Goal: Communication & Community: Answer question/provide support

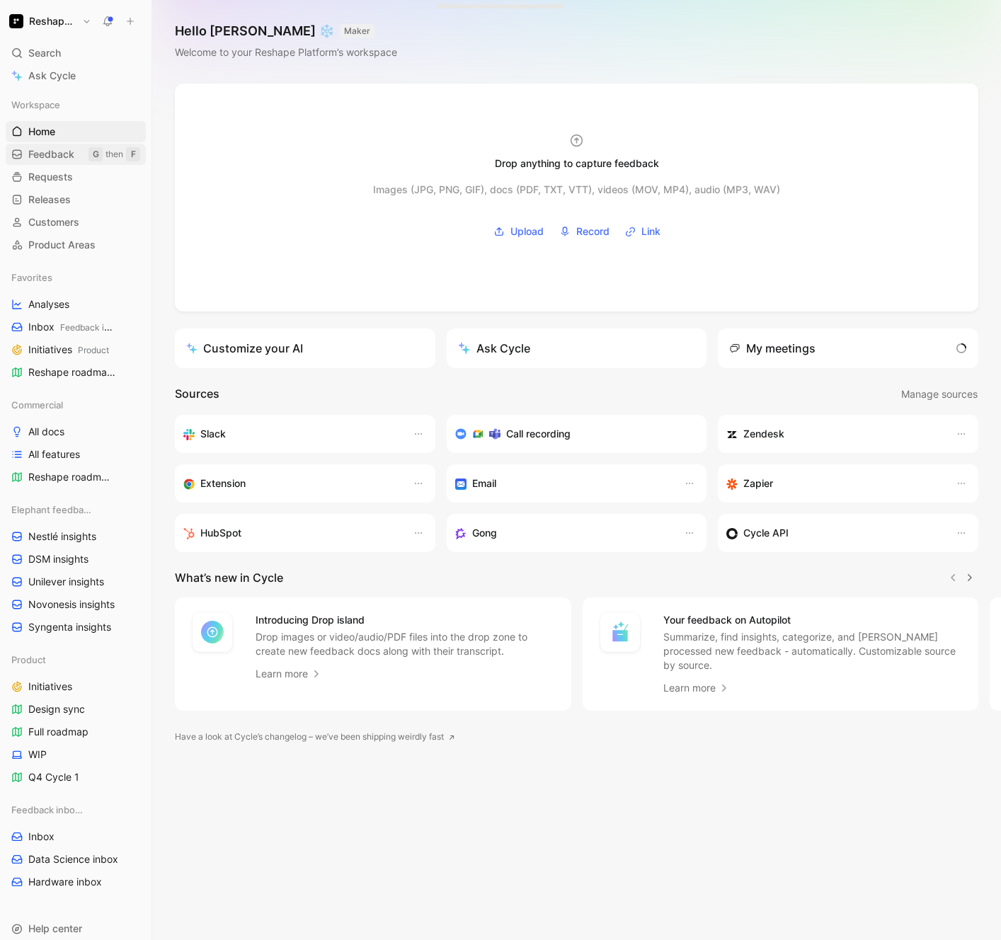
click at [50, 156] on span "Feedback" at bounding box center [51, 154] width 46 height 14
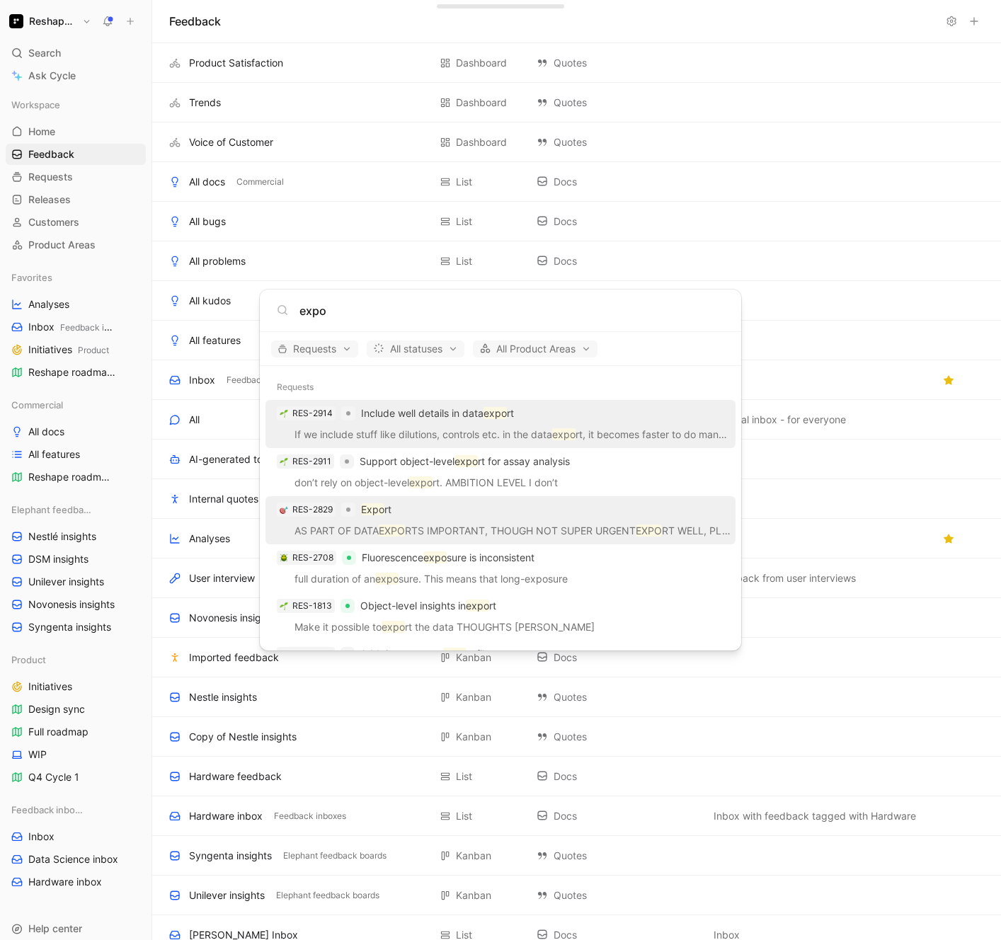
type input "expo"
click at [459, 517] on div "RES-2829 Expo rt" at bounding box center [501, 509] width 462 height 25
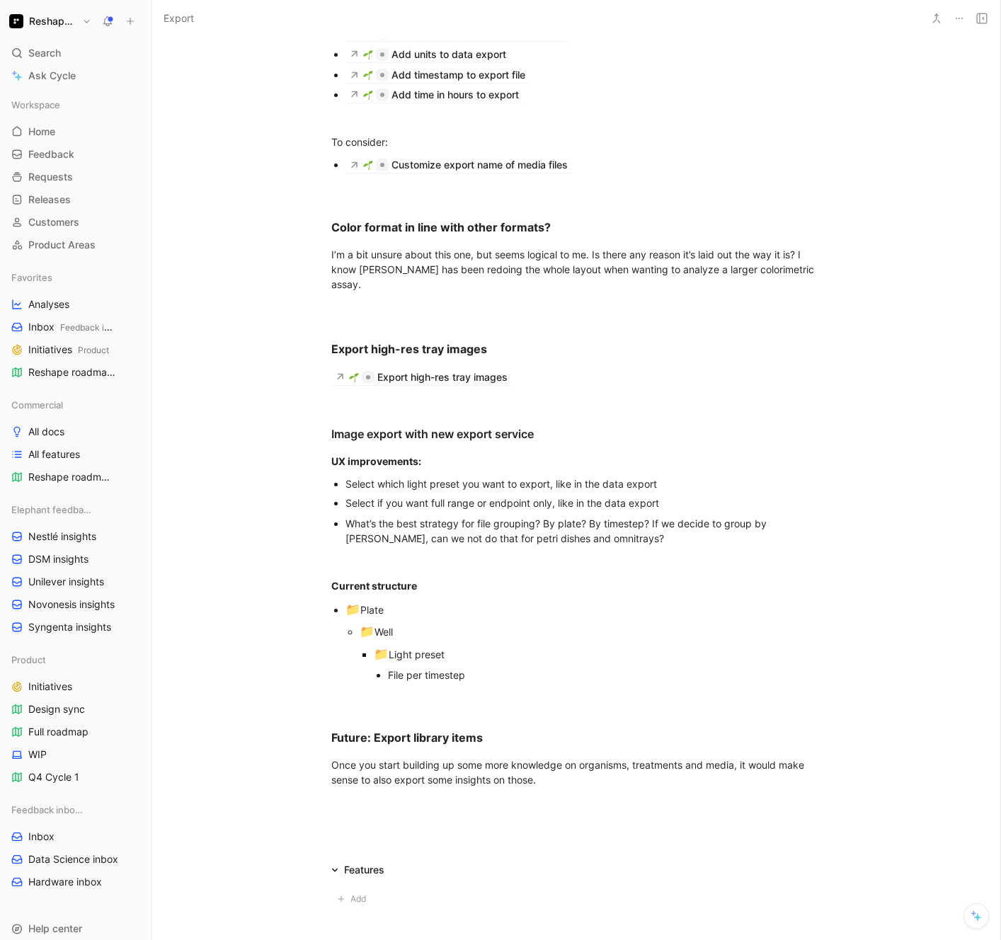
scroll to position [1451, 0]
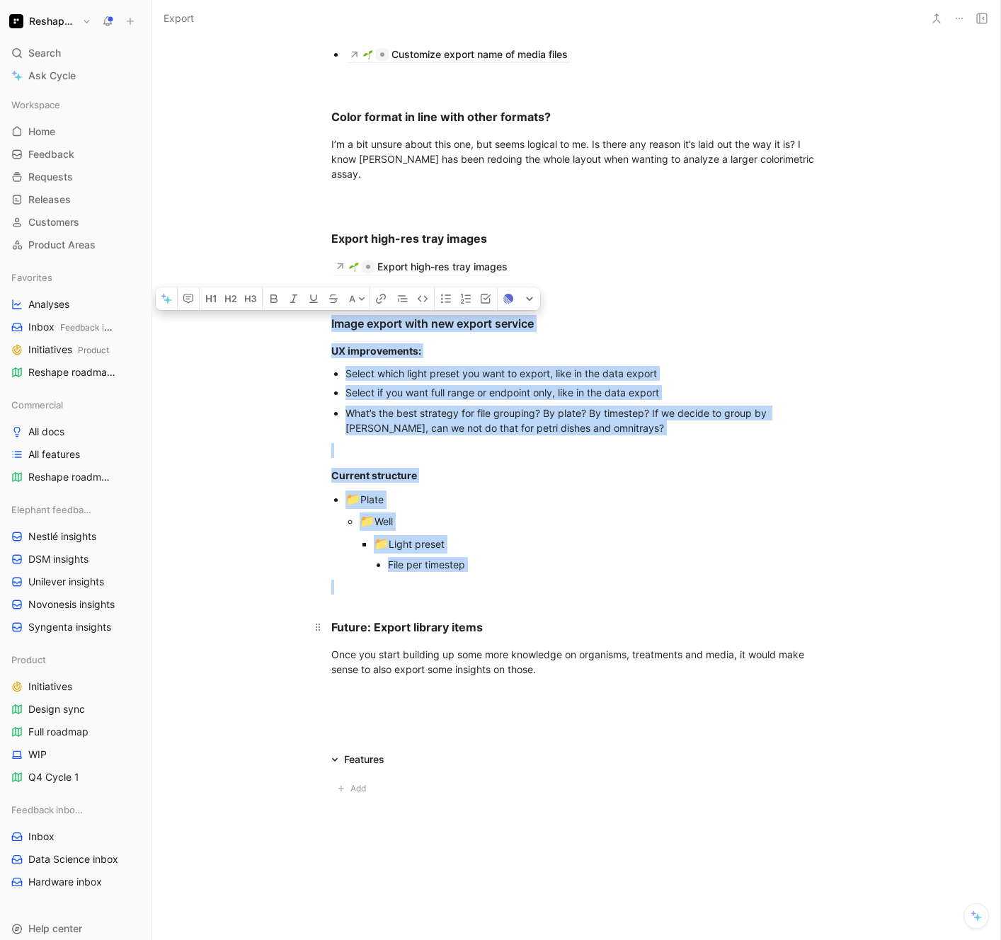
drag, startPoint x: 237, startPoint y: 365, endPoint x: 661, endPoint y: 642, distance: 506.7
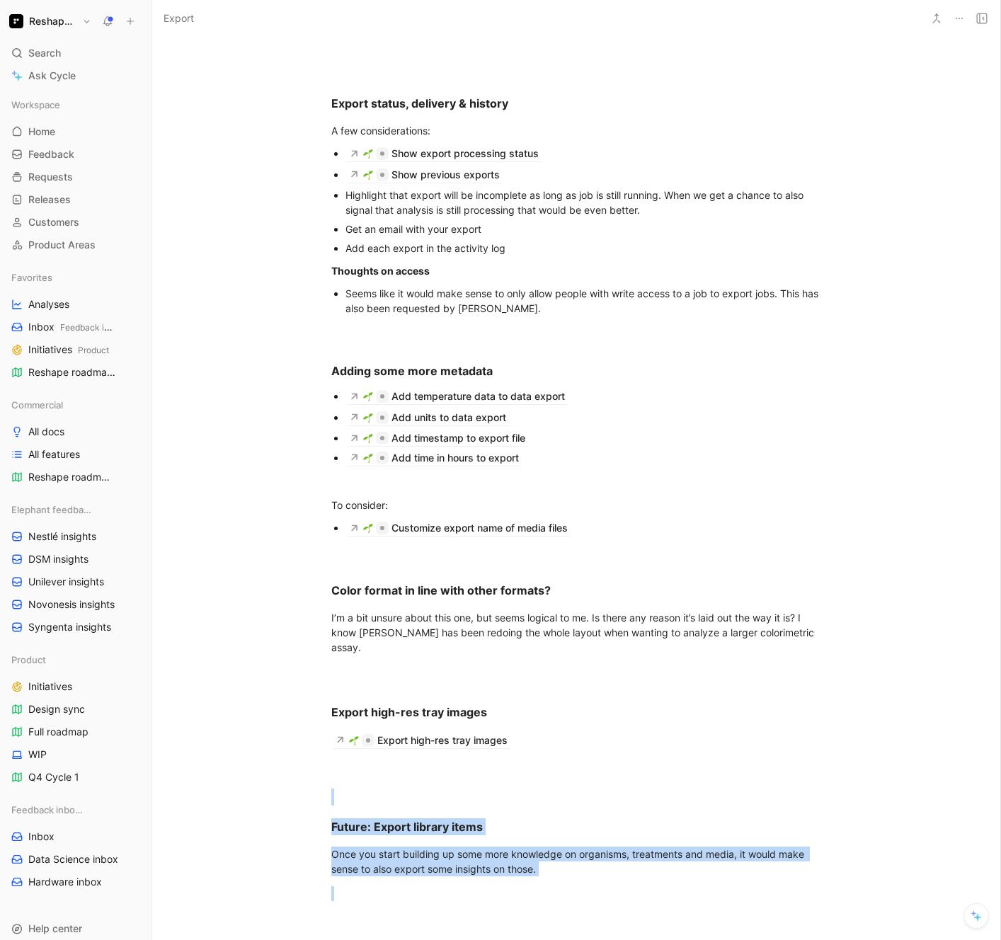
scroll to position [1219, 0]
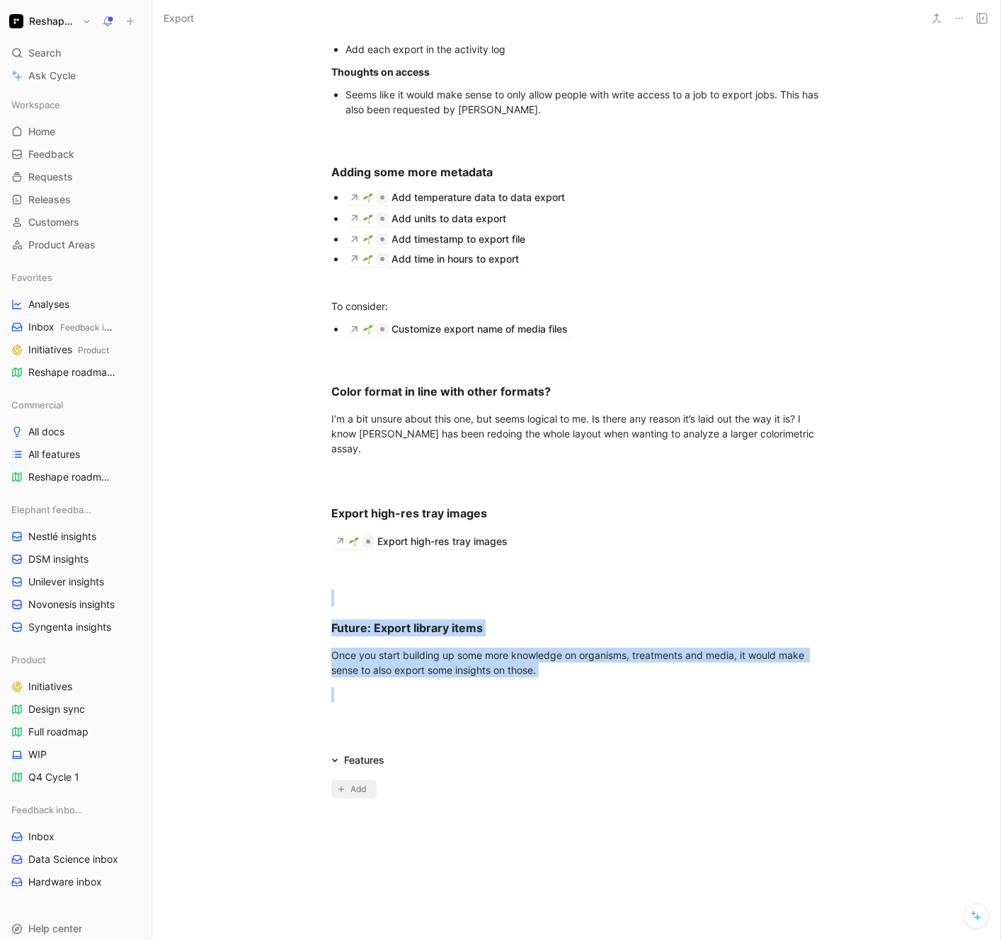
click at [343, 789] on icon "button" at bounding box center [341, 789] width 7 height 11
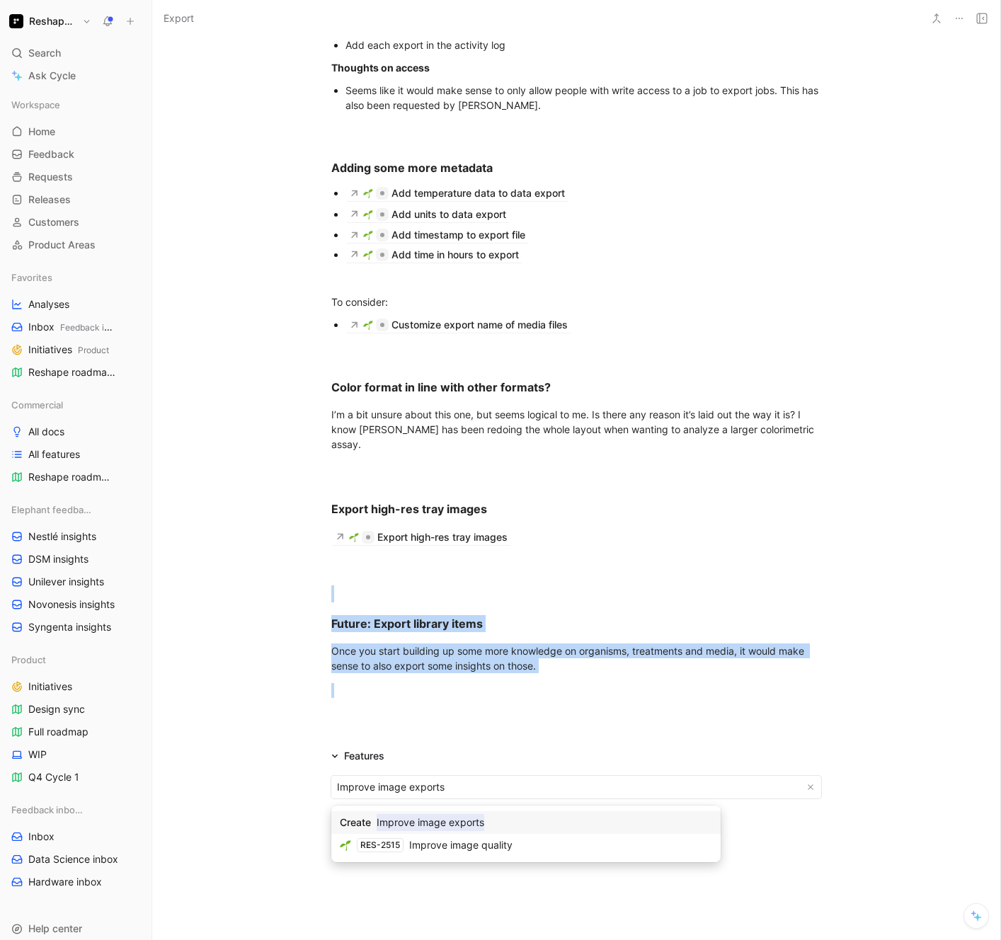
type input "Improve image exports"
click at [470, 823] on mark "Improve image exports" at bounding box center [431, 822] width 108 height 17
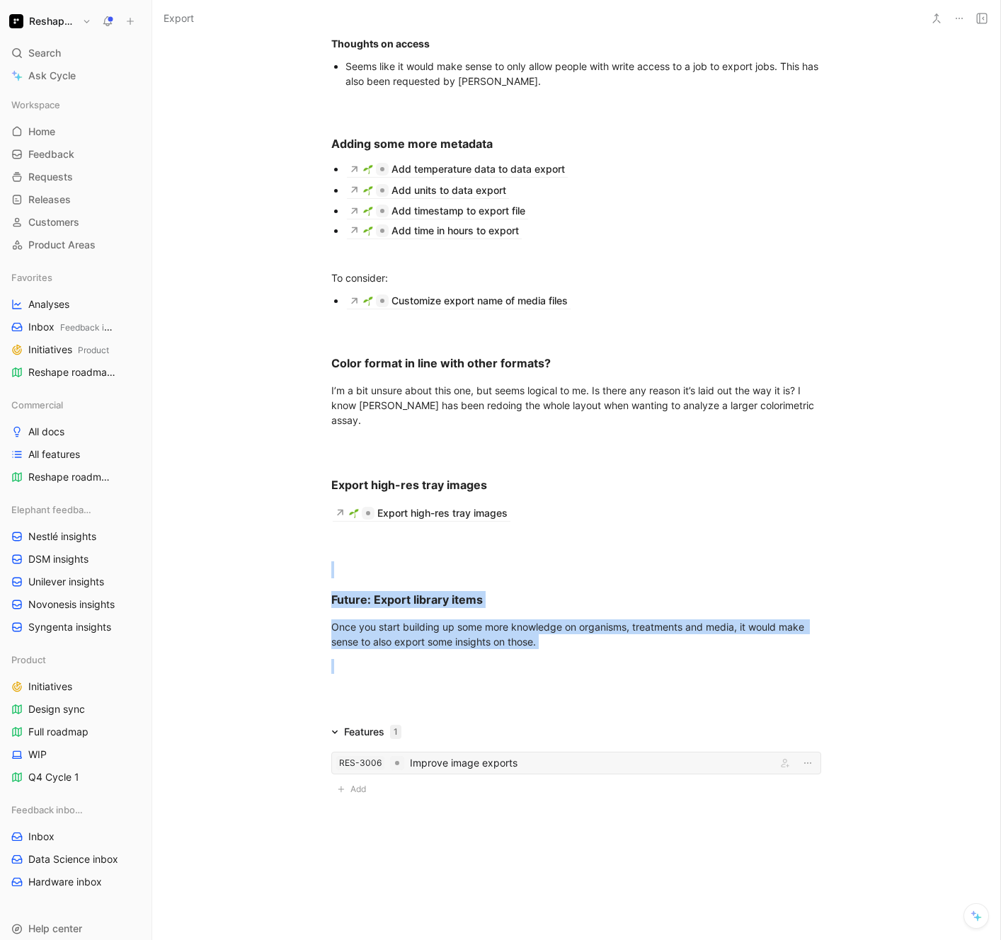
click at [488, 772] on div "Improve image exports" at bounding box center [590, 763] width 361 height 17
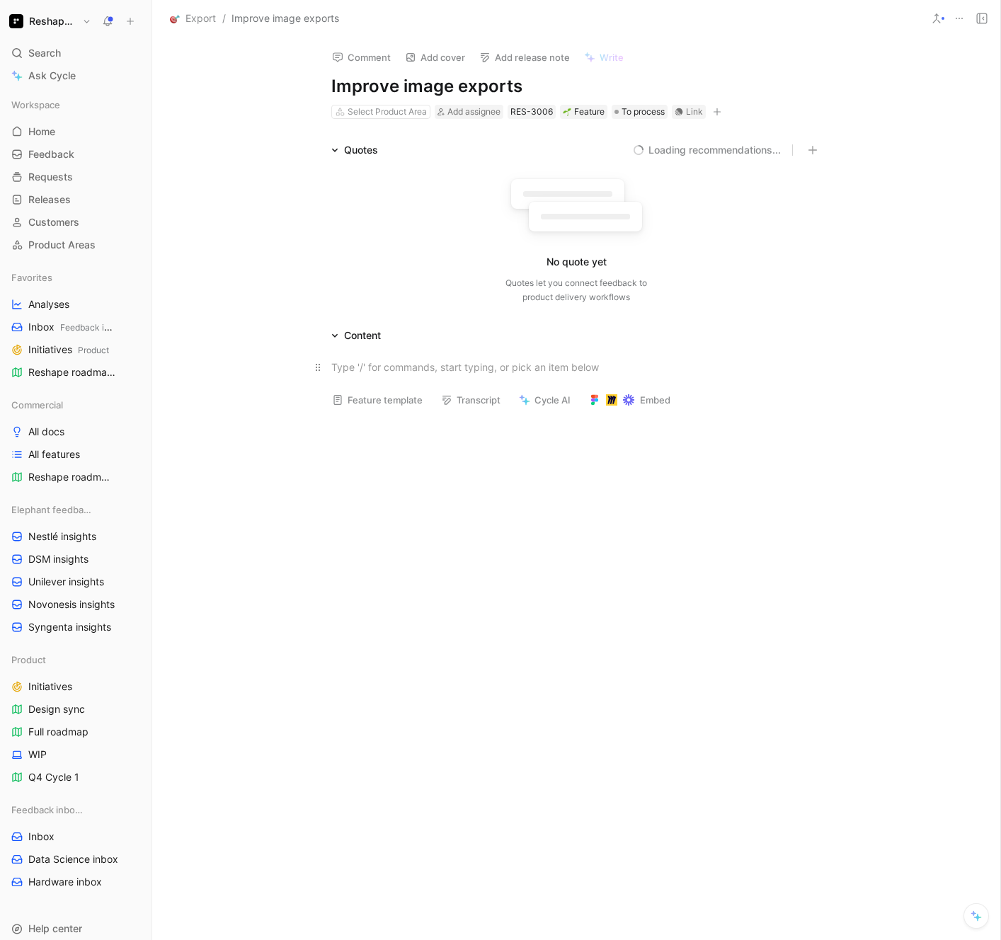
click at [382, 368] on div at bounding box center [576, 367] width 490 height 15
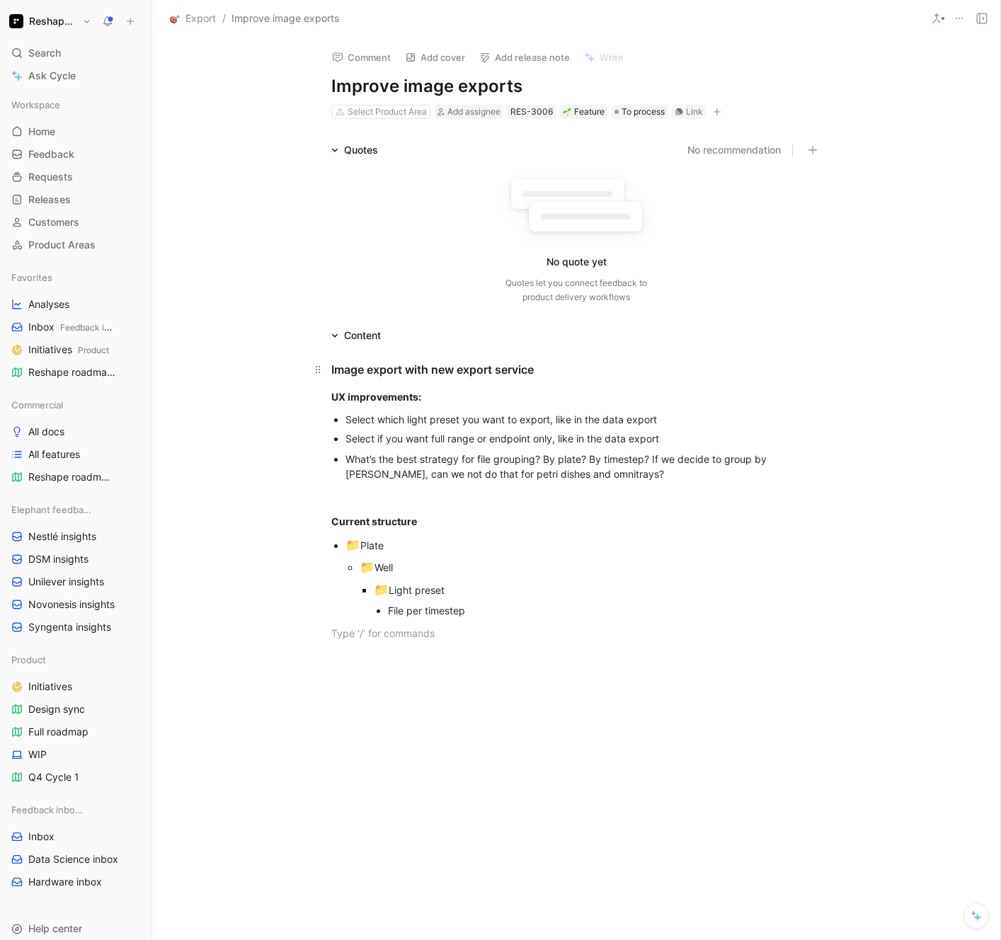
click at [508, 365] on div "Image export with new export service" at bounding box center [576, 369] width 490 height 17
click at [52, 333] on span "Inbox Feedback inboxes" at bounding box center [68, 327] width 81 height 15
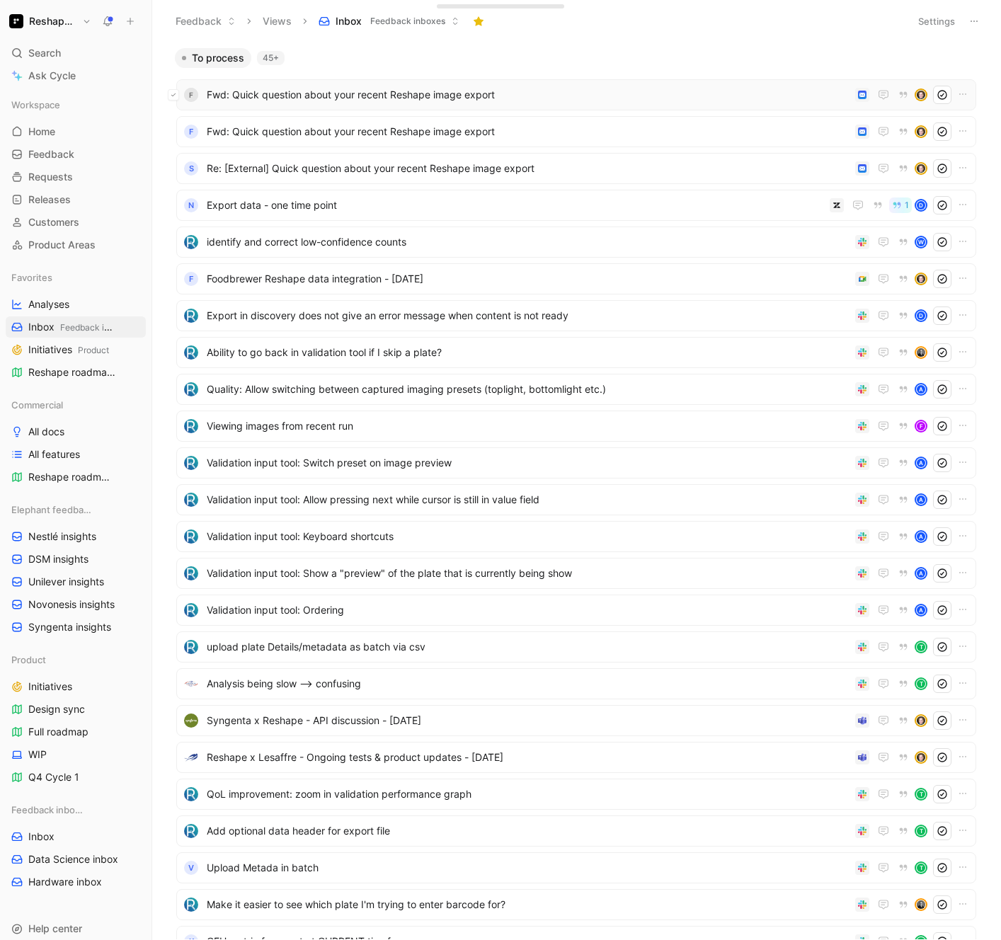
click at [176, 94] on button at bounding box center [173, 94] width 11 height 11
click at [172, 131] on icon at bounding box center [174, 132] width 6 height 6
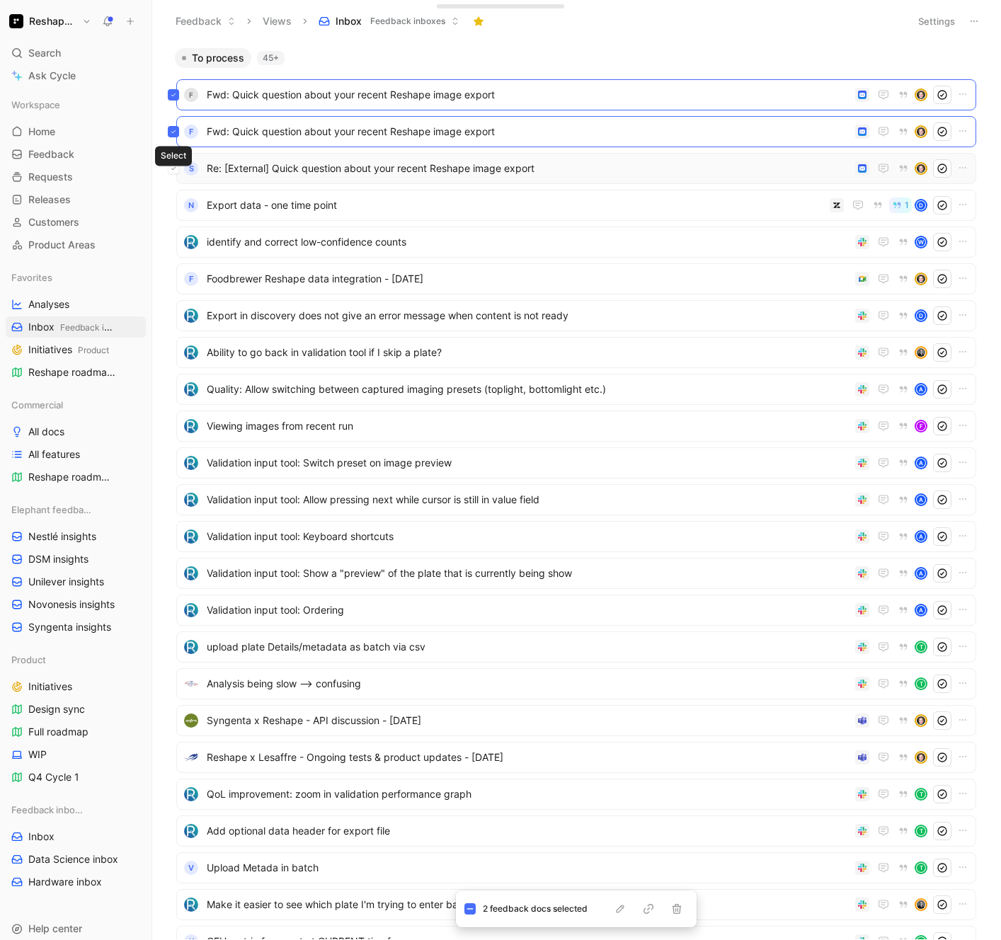
click at [172, 168] on icon at bounding box center [174, 169] width 6 height 6
click at [651, 910] on icon "button" at bounding box center [648, 908] width 11 height 11
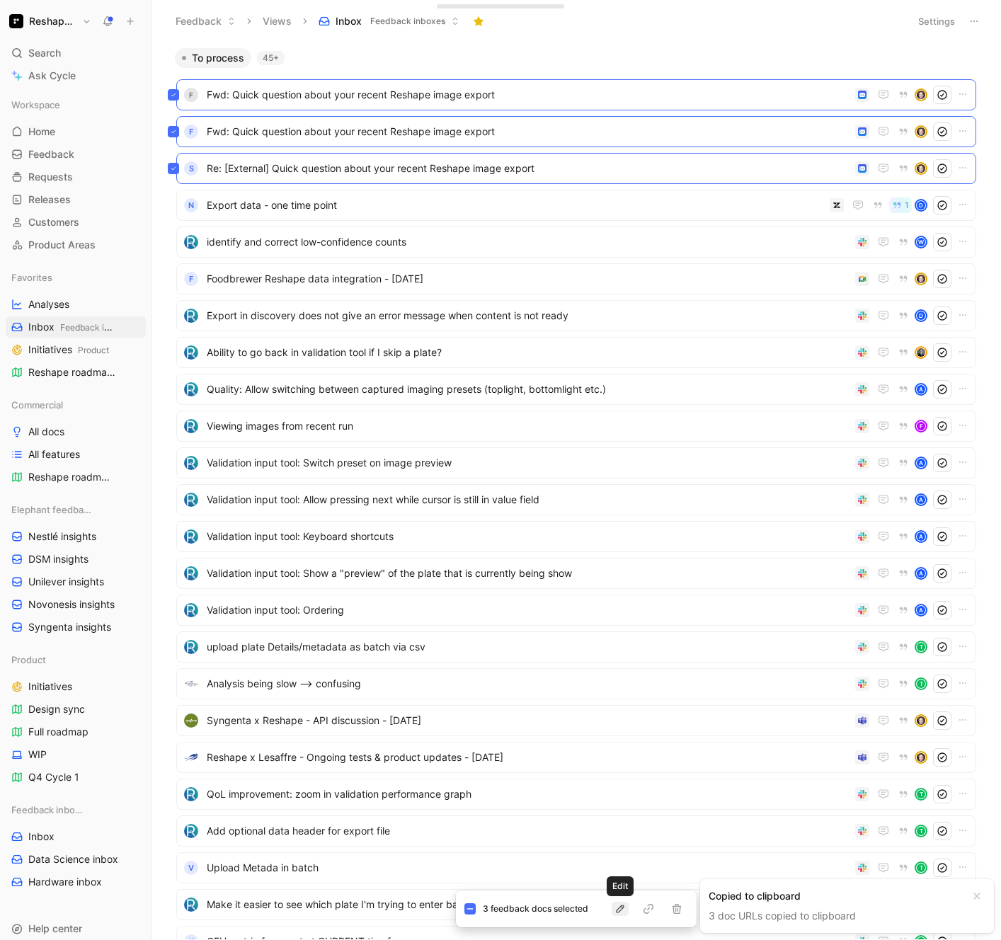
click at [619, 908] on icon "button" at bounding box center [619, 908] width 11 height 11
click at [173, 127] on button at bounding box center [173, 131] width 11 height 11
click at [169, 161] on div "F Fwd: Quick question about your recent Reshape image export F Fwd: Quick quest…" at bounding box center [576, 866] width 814 height 1597
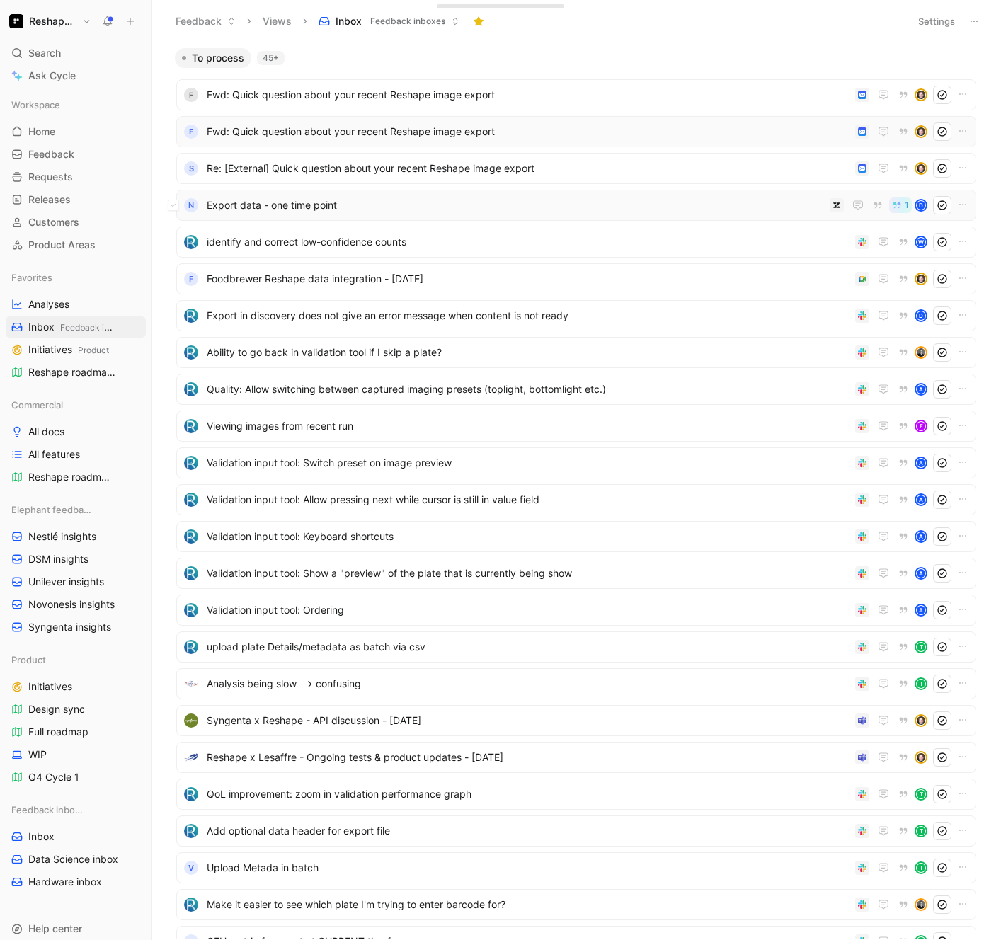
click at [292, 203] on span "Export data - one time point" at bounding box center [515, 205] width 617 height 17
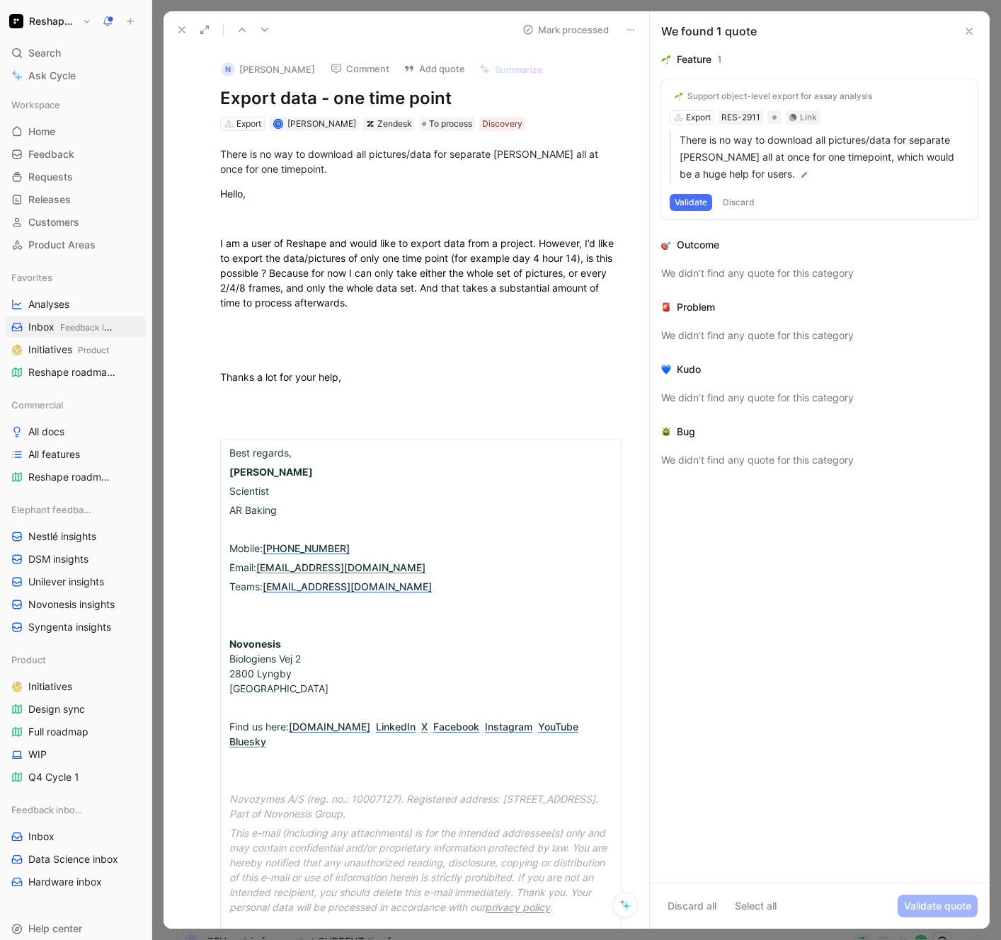
click at [973, 32] on icon at bounding box center [968, 30] width 11 height 11
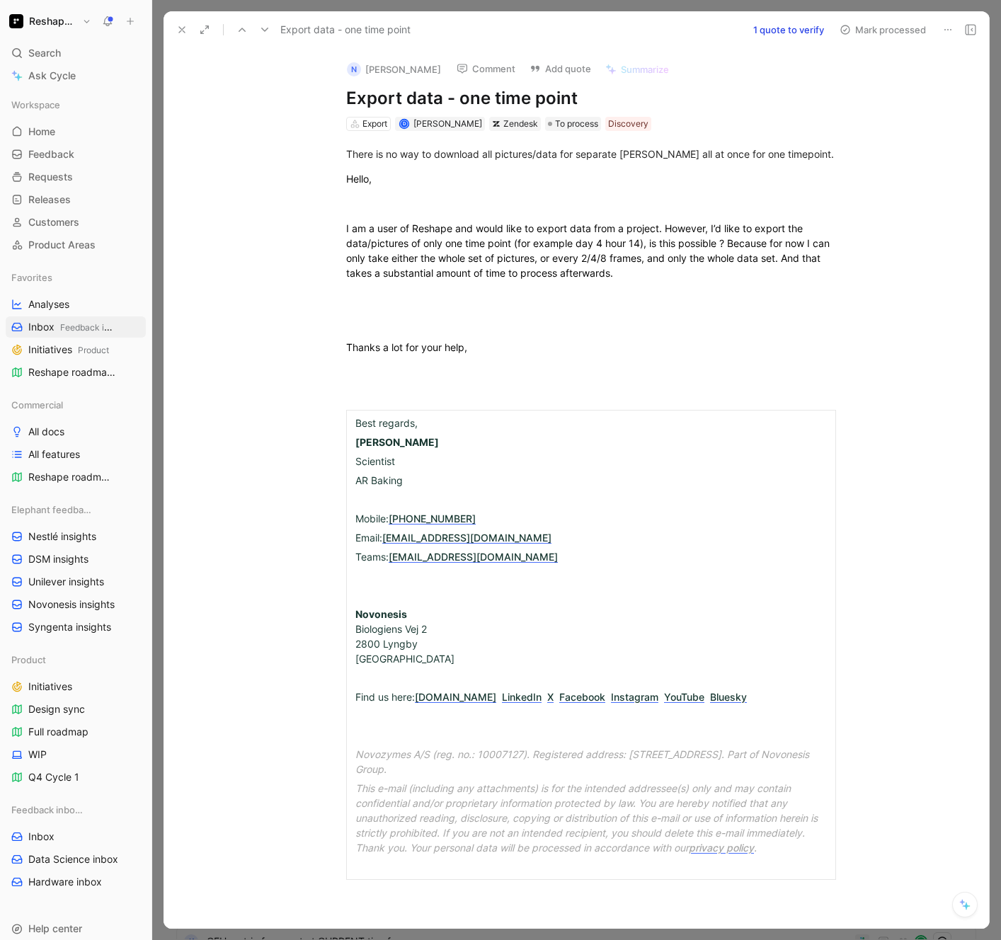
click at [946, 28] on icon at bounding box center [947, 29] width 11 height 11
click at [560, 73] on button "Add quote" at bounding box center [560, 69] width 74 height 20
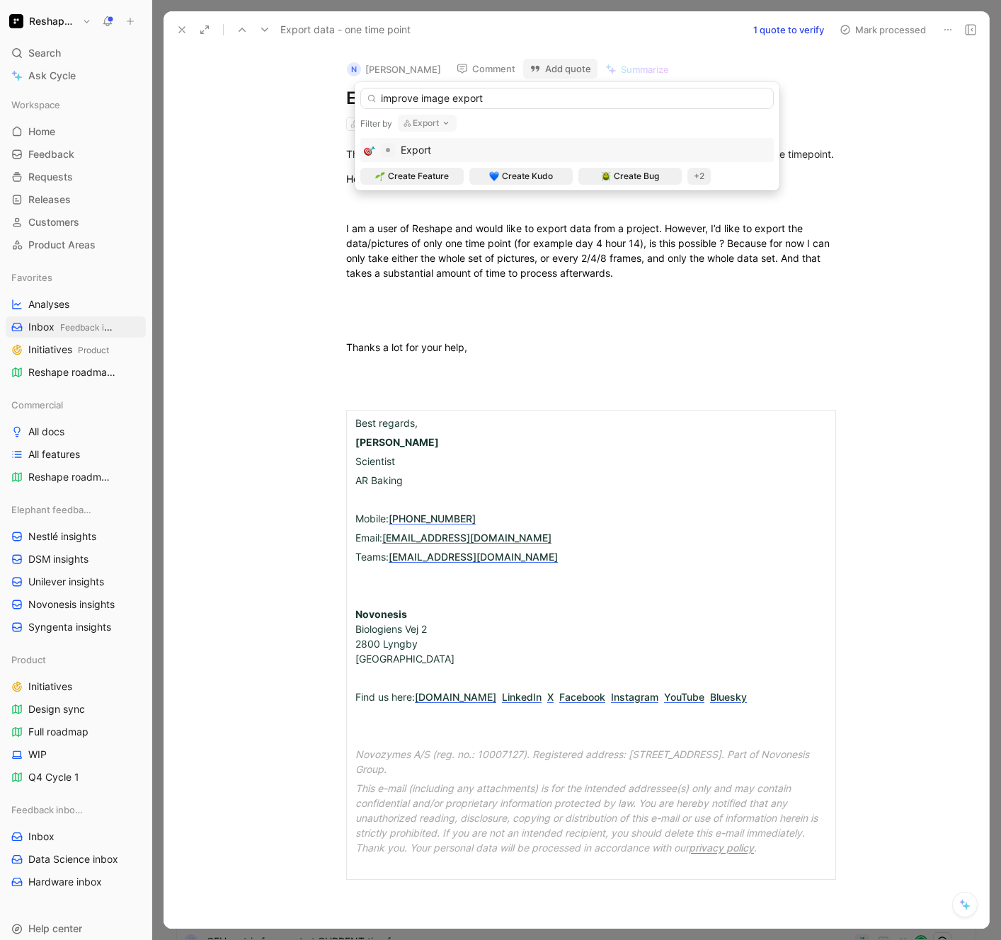
type input "improve image export"
click at [430, 123] on button "Export" at bounding box center [427, 123] width 59 height 17
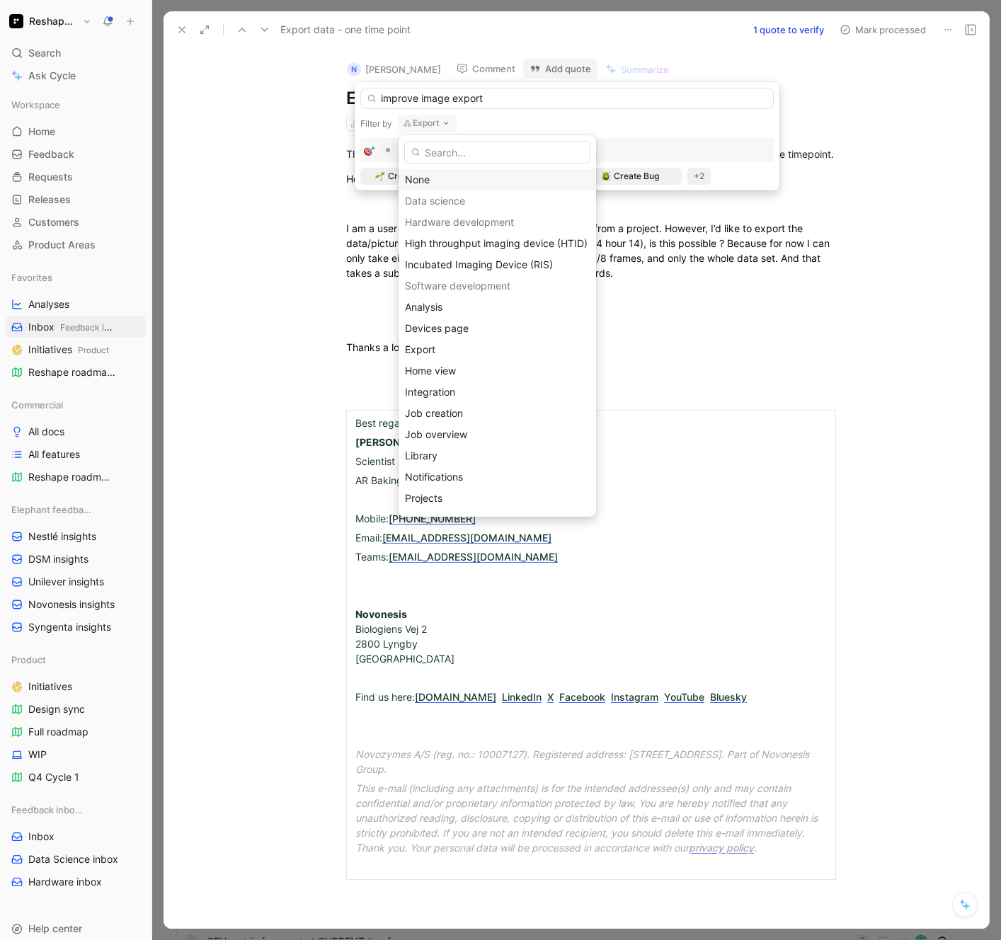
click at [416, 181] on div "None" at bounding box center [497, 179] width 185 height 17
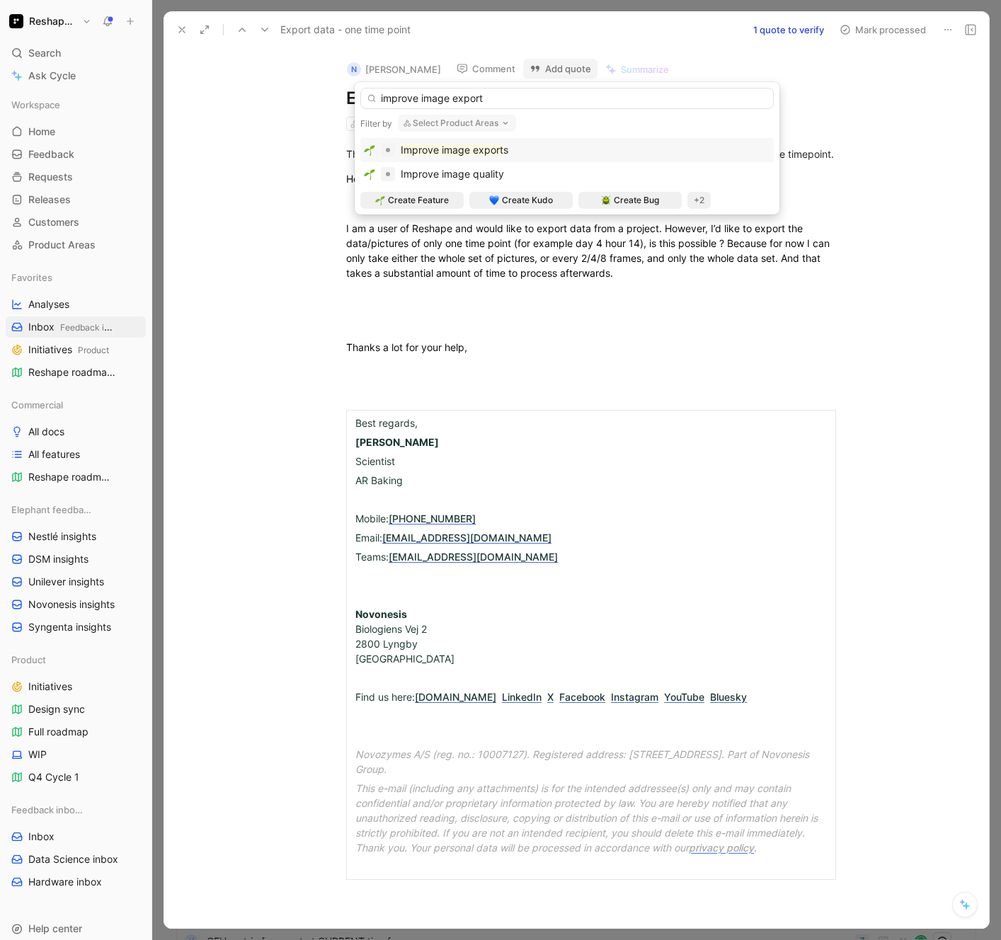
click at [505, 149] on span "s" at bounding box center [505, 150] width 5 height 12
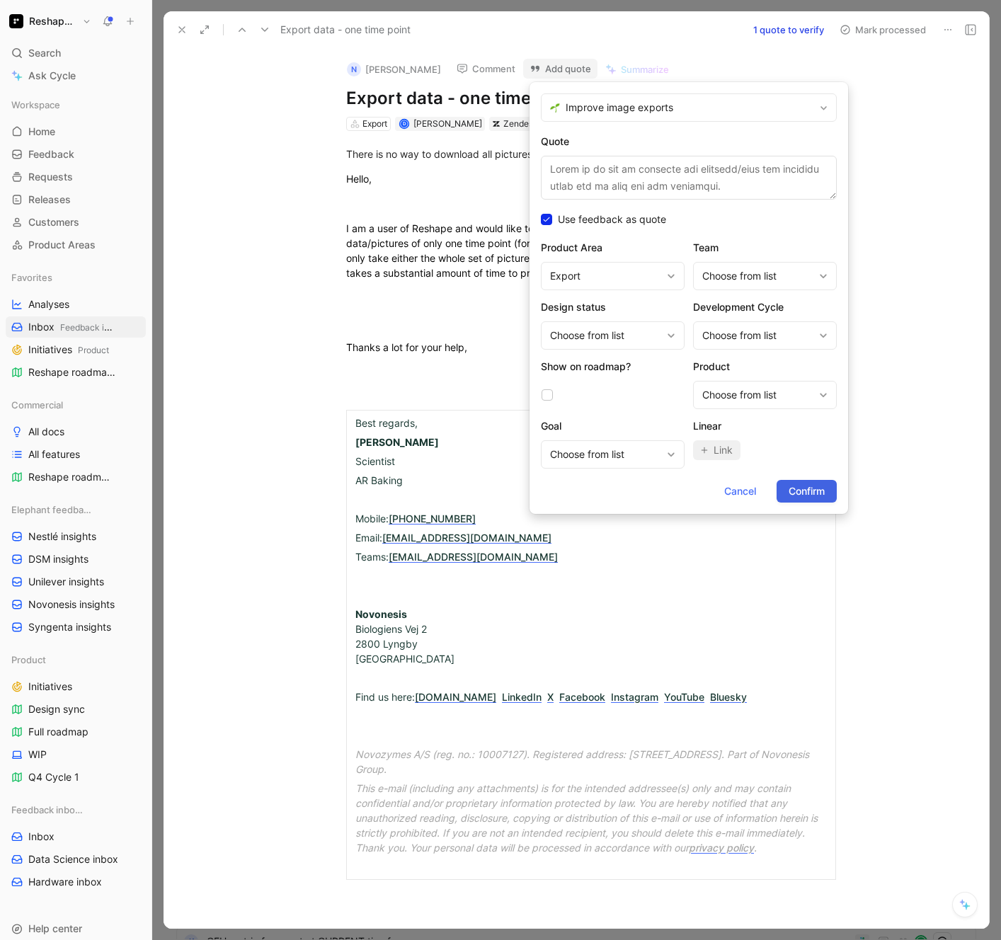
click at [803, 493] on span "Confirm" at bounding box center [807, 491] width 36 height 17
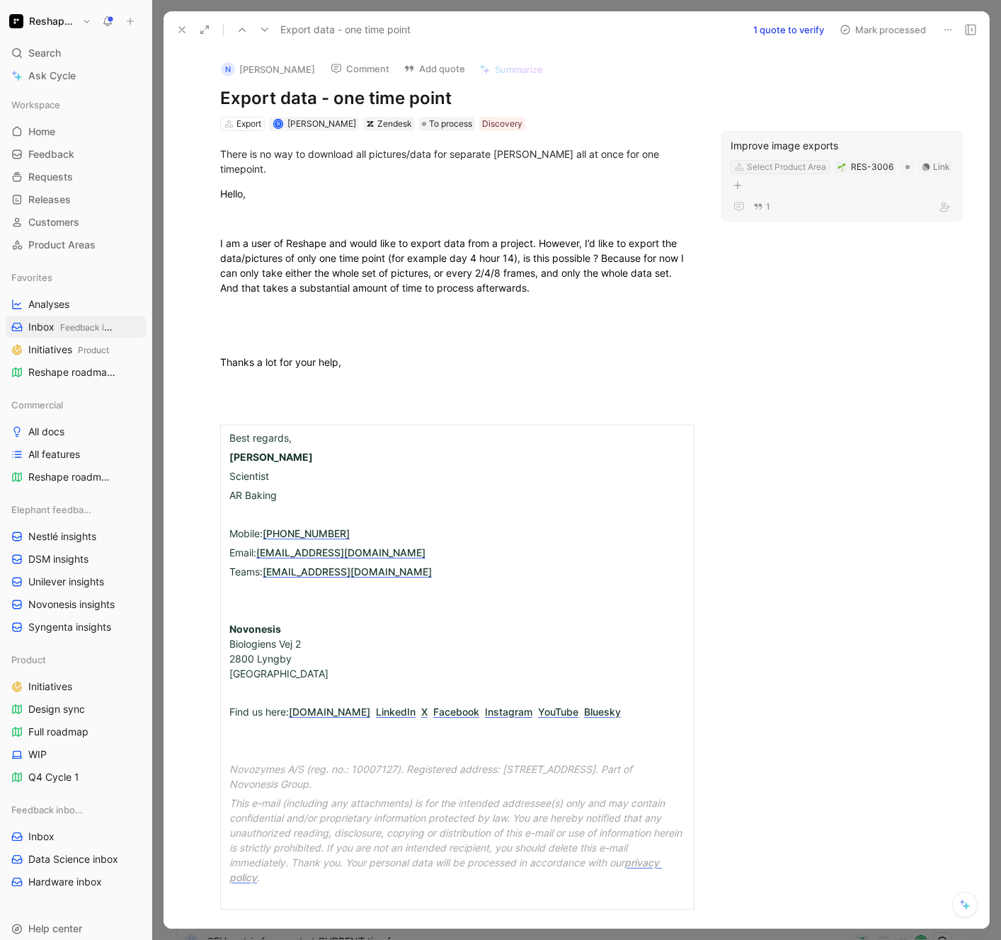
drag, startPoint x: 795, startPoint y: 149, endPoint x: 789, endPoint y: 161, distance: 13.0
click at [789, 161] on div "Improve image exports Select Product Area RES-3006 Link 1" at bounding box center [841, 176] width 241 height 91
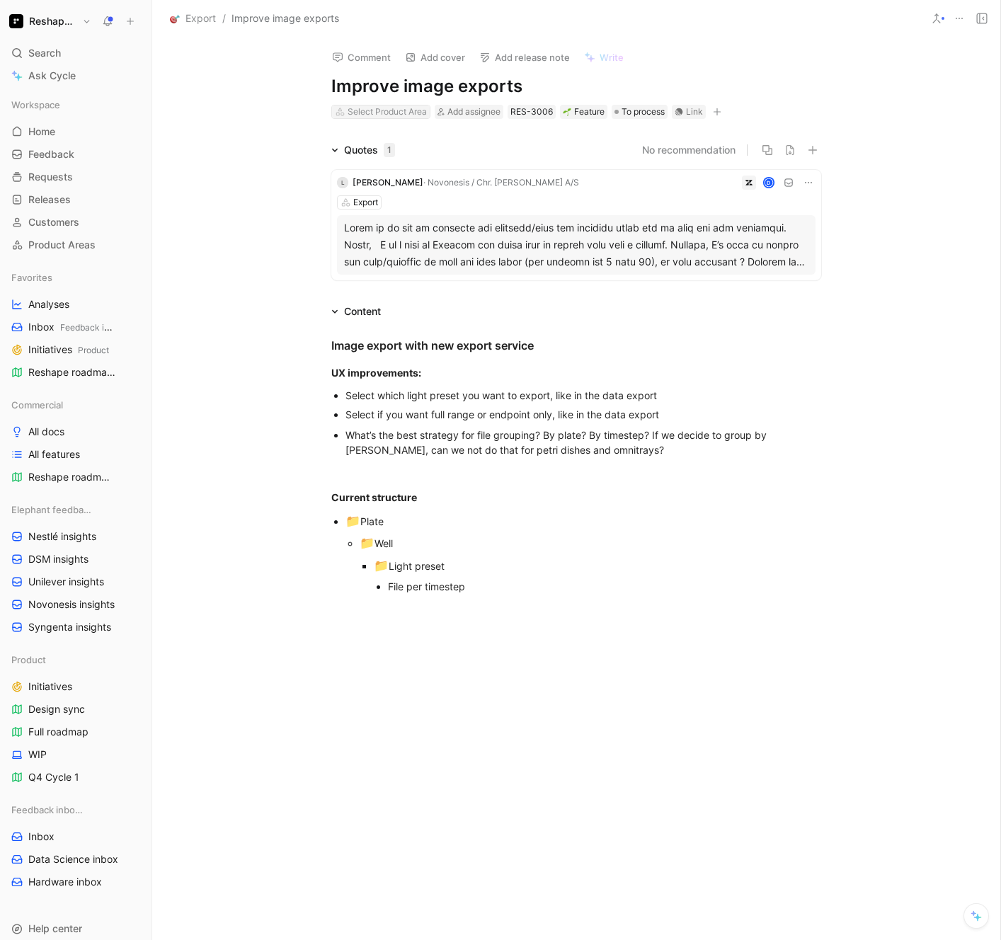
click at [391, 110] on div "Select Product Area" at bounding box center [387, 112] width 79 height 14
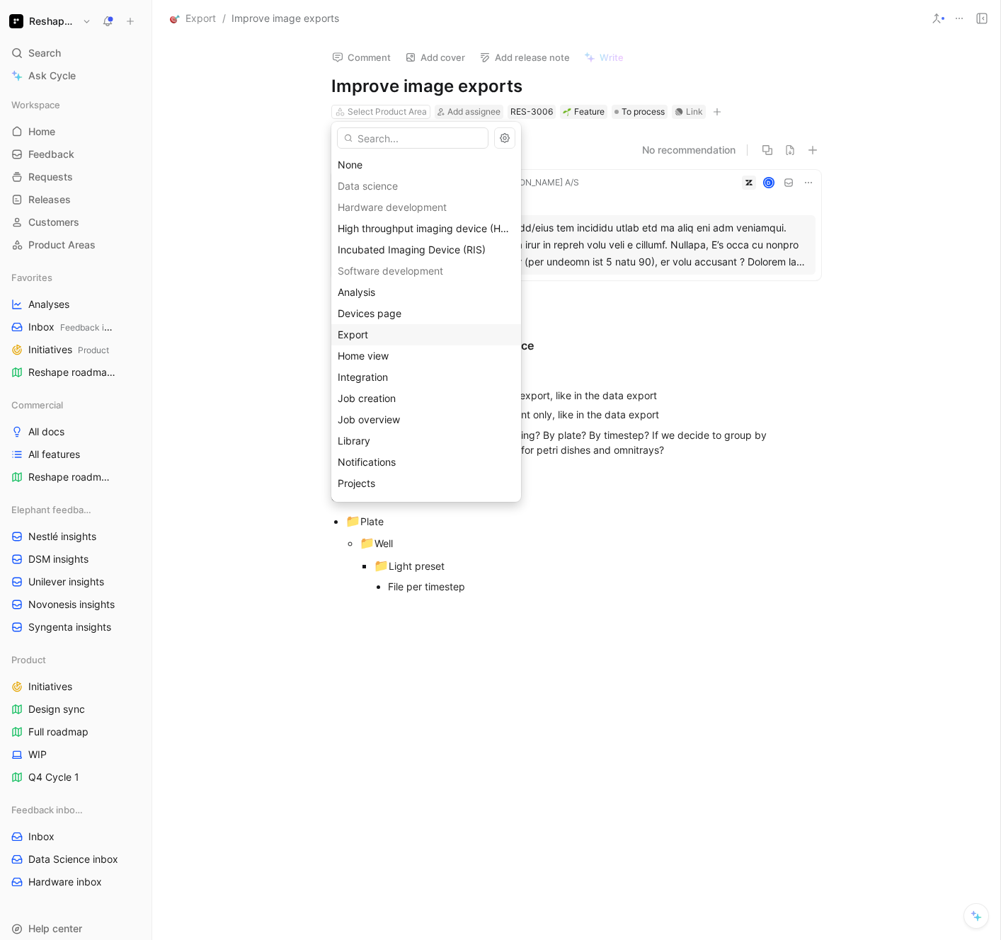
click at [382, 331] on div "Export" at bounding box center [426, 334] width 177 height 17
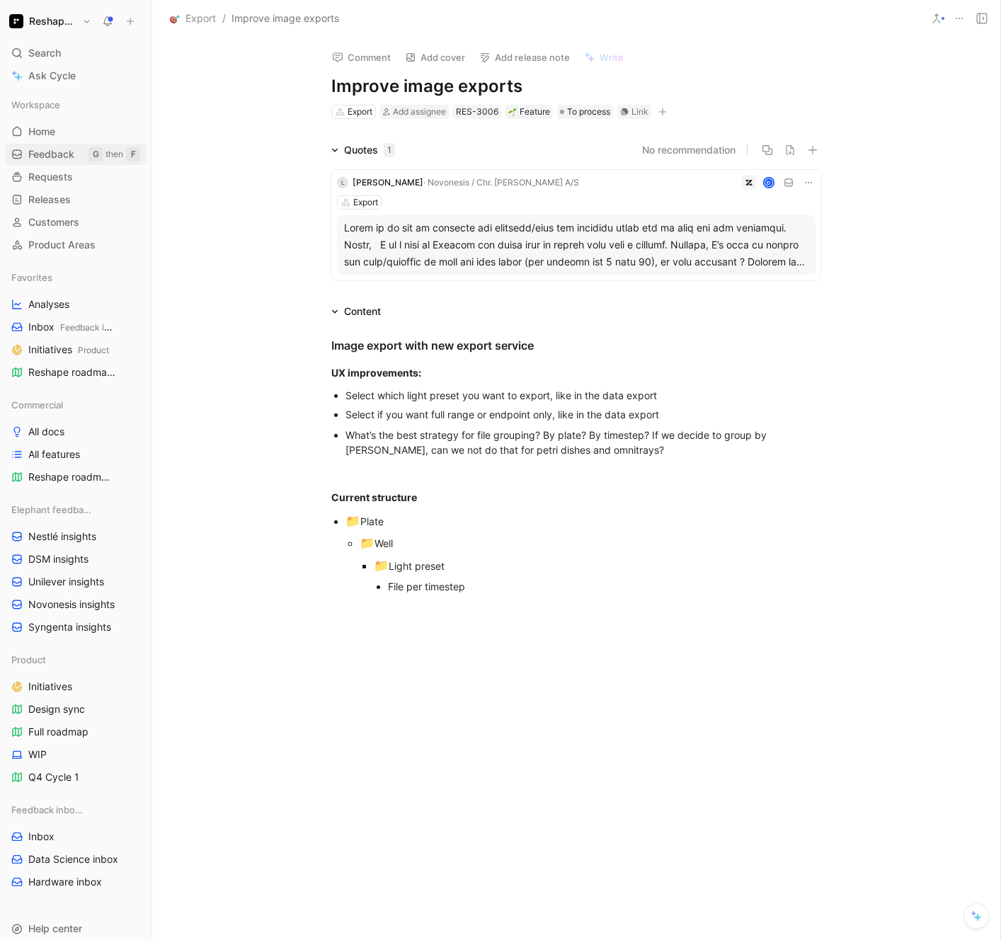
click at [62, 153] on span "Feedback" at bounding box center [51, 154] width 46 height 14
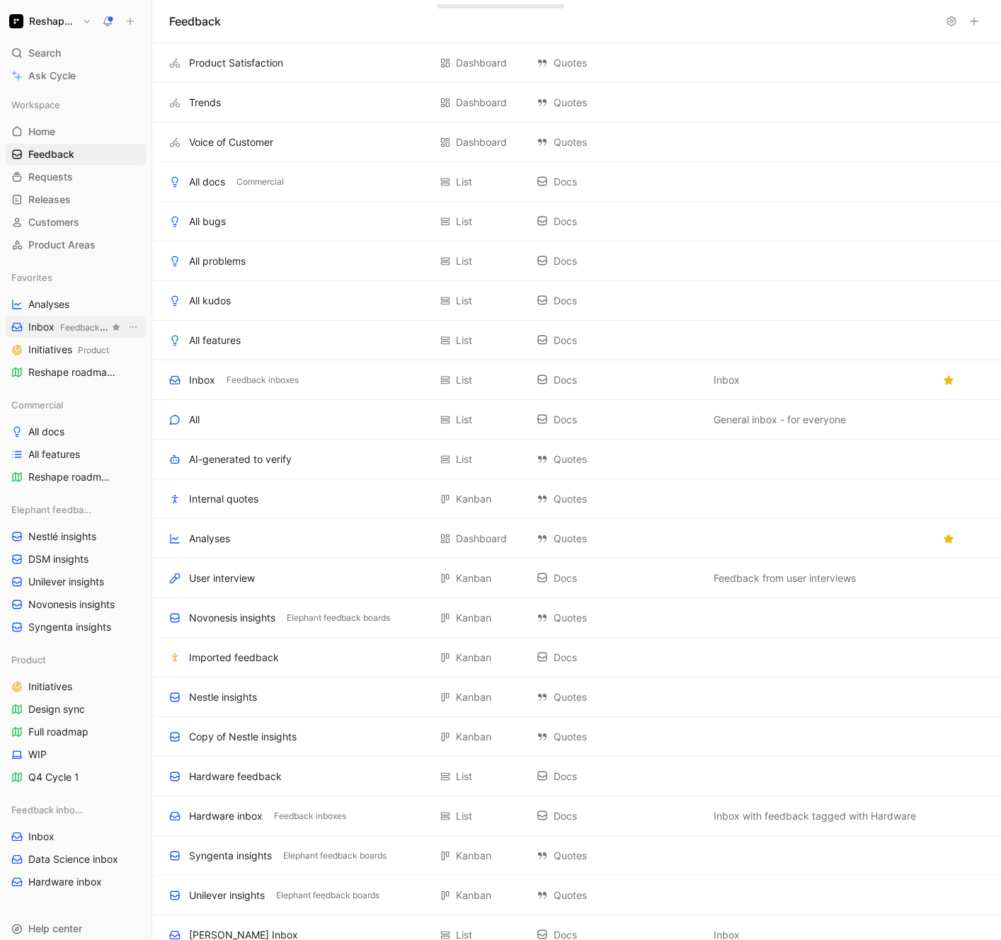
click at [60, 323] on span "Feedback inboxes" at bounding box center [96, 327] width 72 height 11
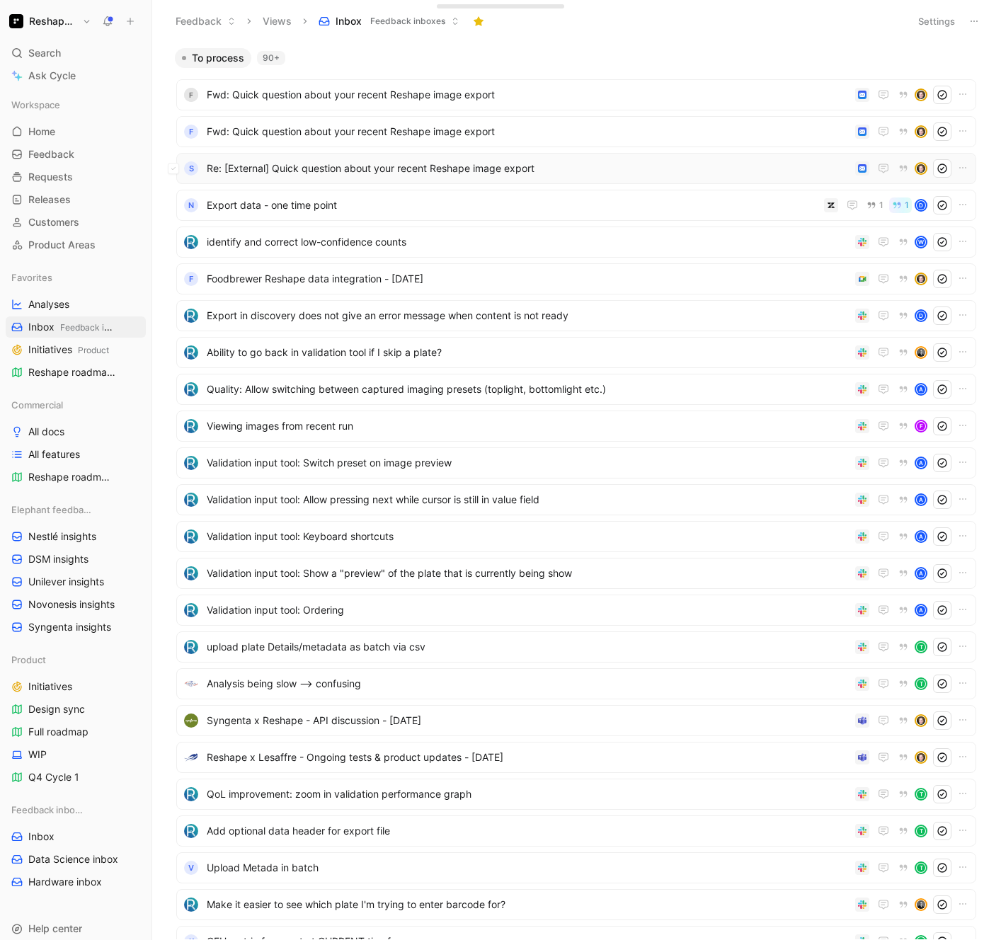
click at [450, 180] on div "s Re: [External] Quick question about your recent Reshape image export" at bounding box center [576, 168] width 800 height 31
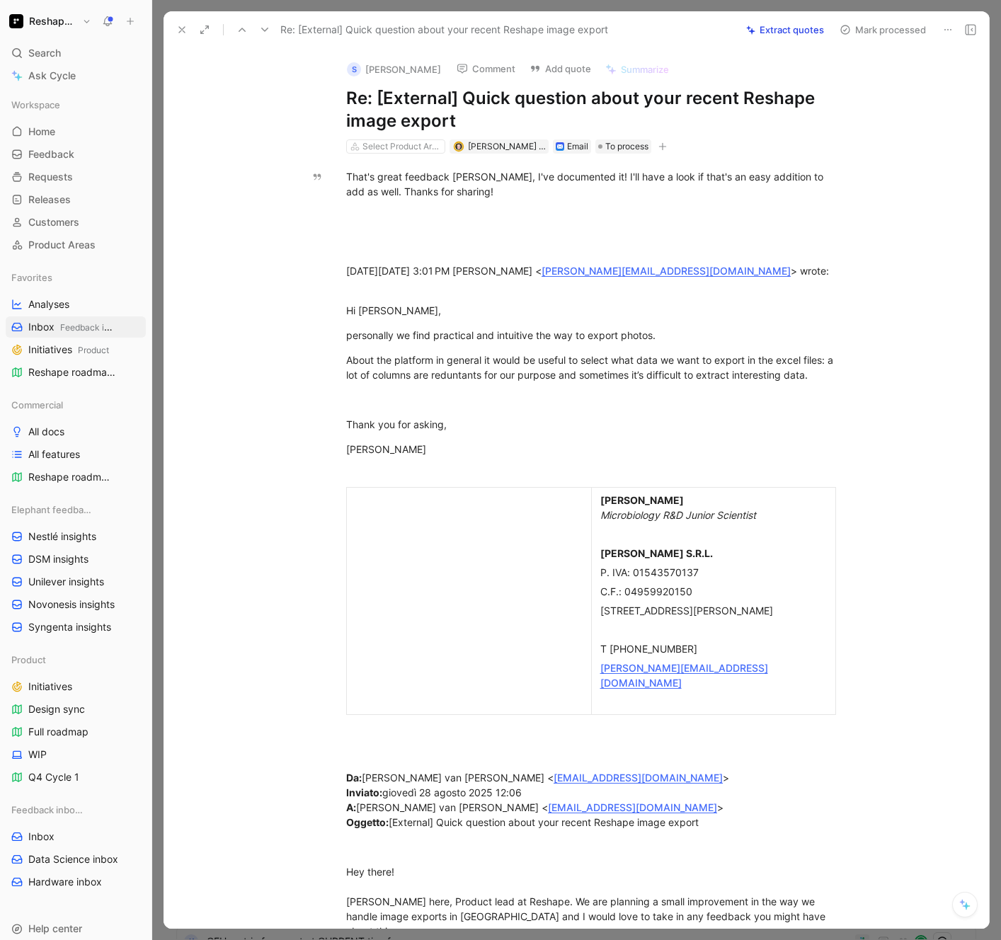
click at [559, 71] on button "Add quote" at bounding box center [560, 69] width 74 height 20
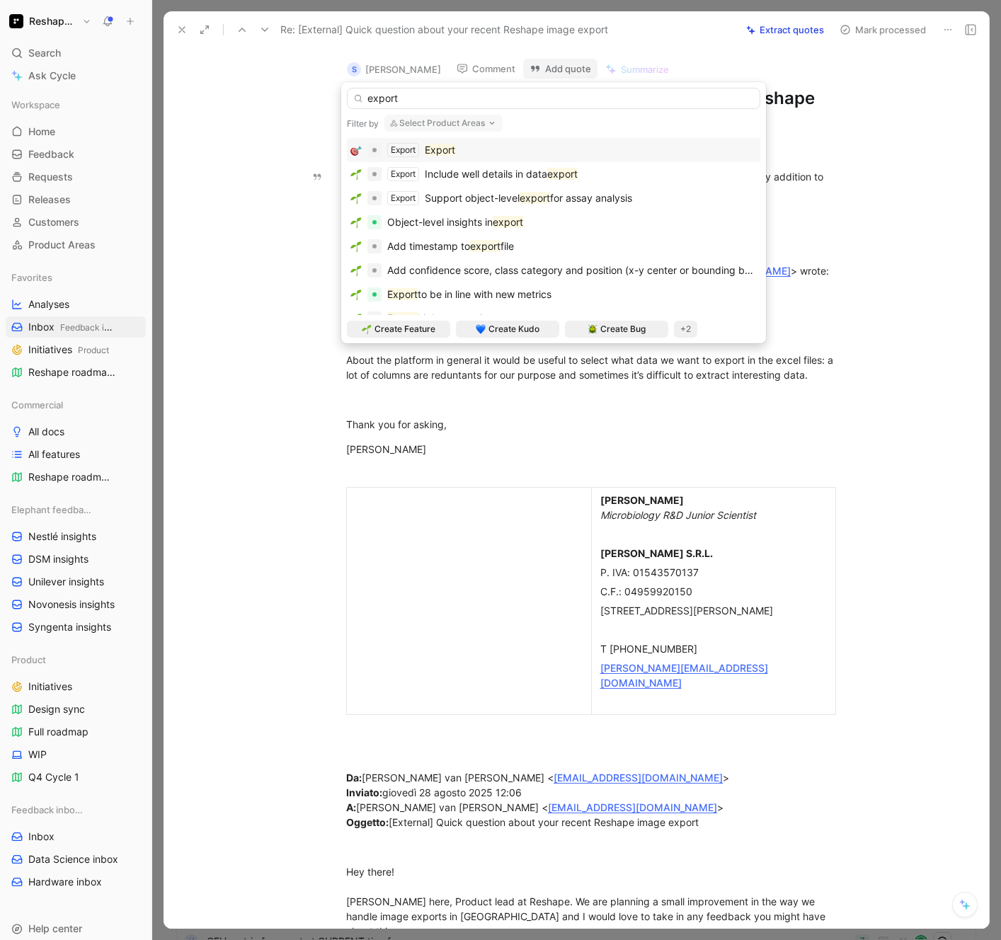
type input "export"
click at [464, 151] on div "Export Export" at bounding box center [553, 150] width 406 height 17
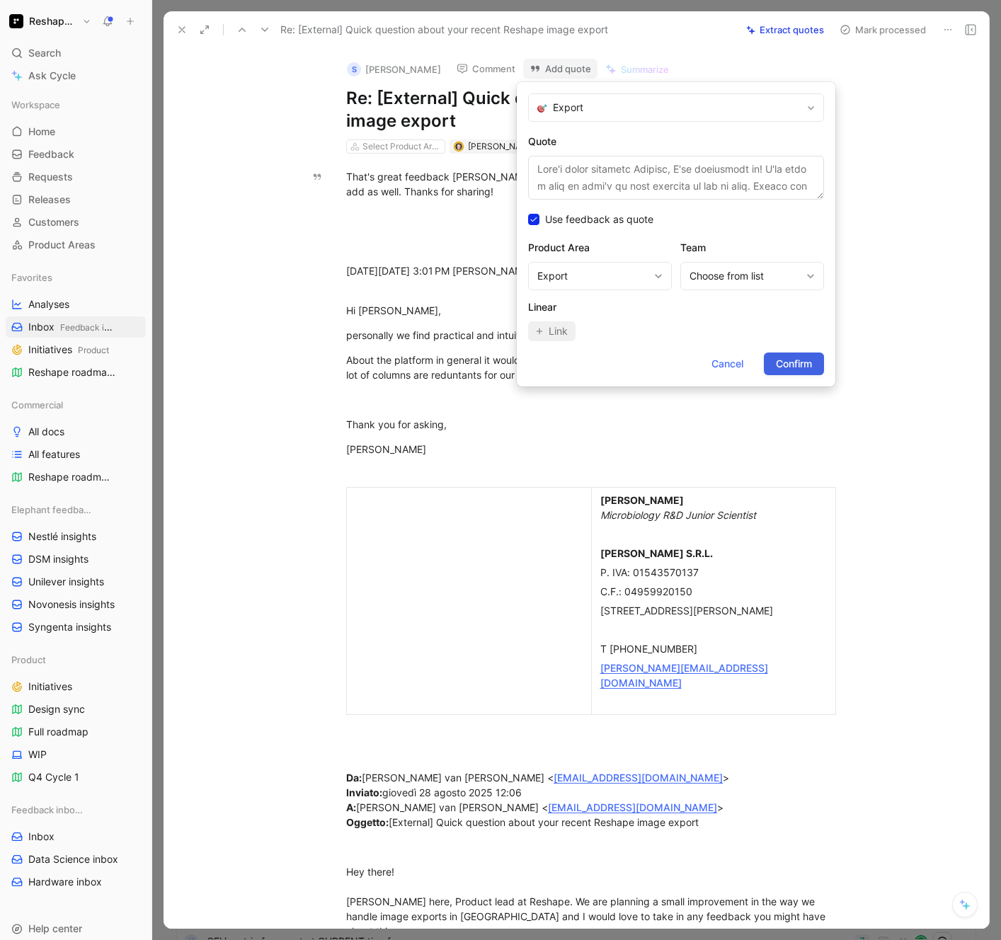
click at [794, 367] on span "Confirm" at bounding box center [794, 363] width 36 height 17
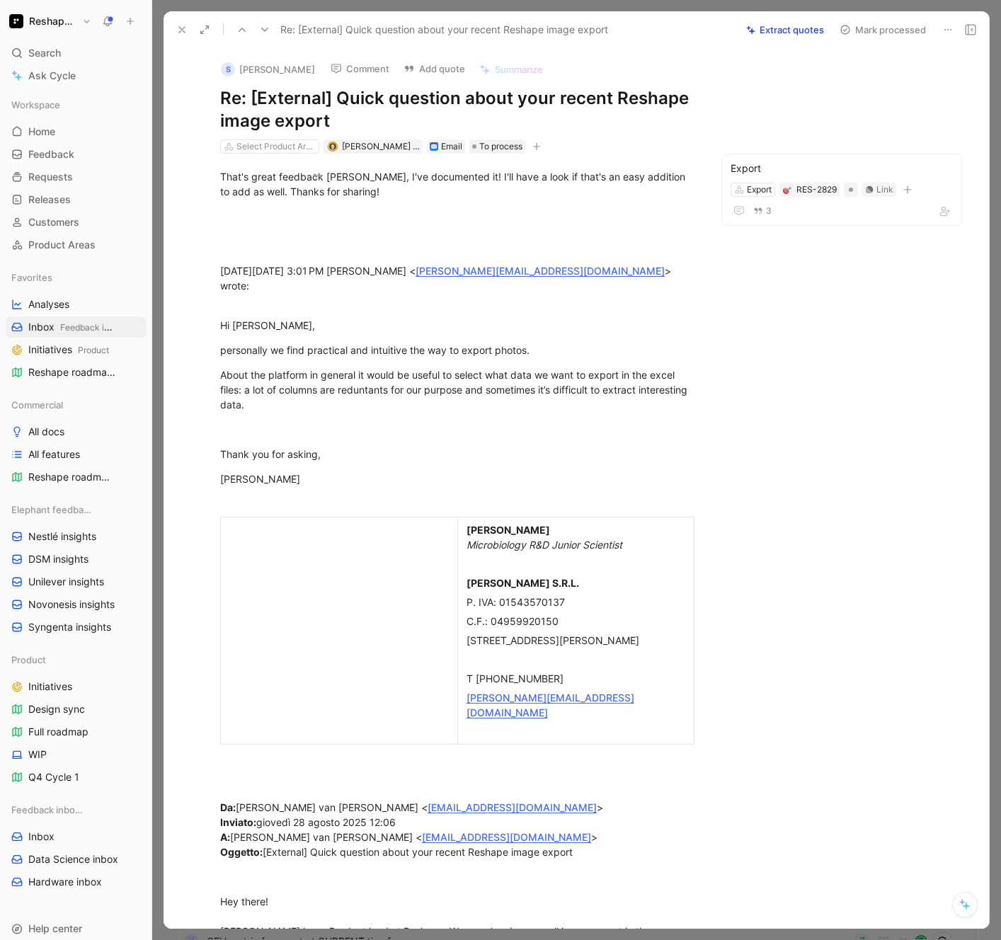
click at [887, 30] on button "Mark processed" at bounding box center [882, 30] width 99 height 20
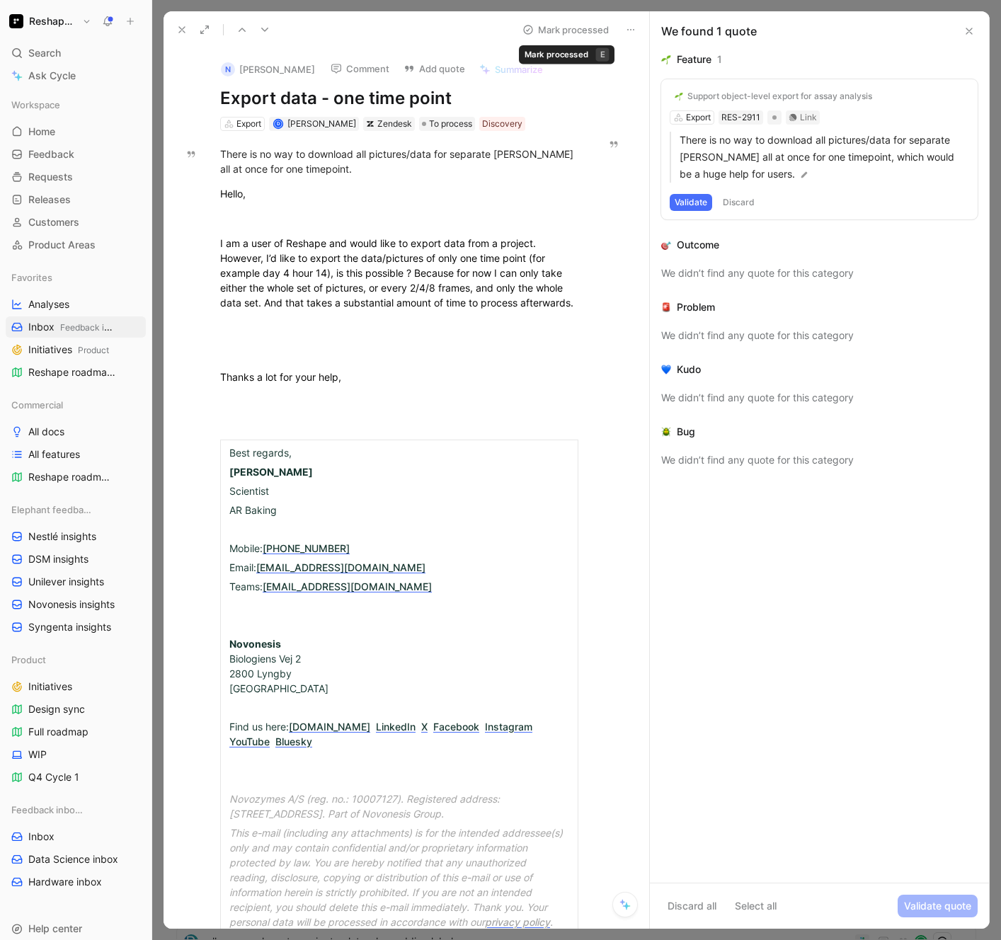
click at [573, 27] on button "Mark processed" at bounding box center [565, 30] width 99 height 20
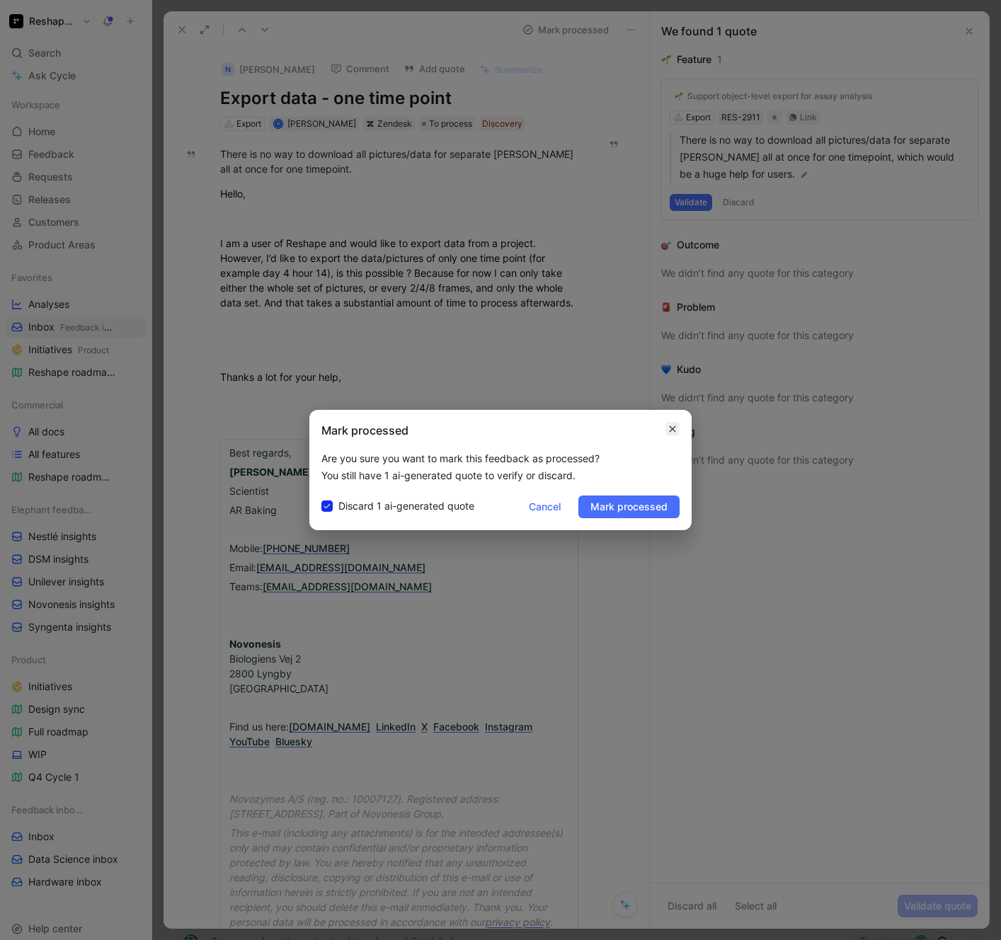
click at [670, 429] on icon "button" at bounding box center [672, 428] width 8 height 11
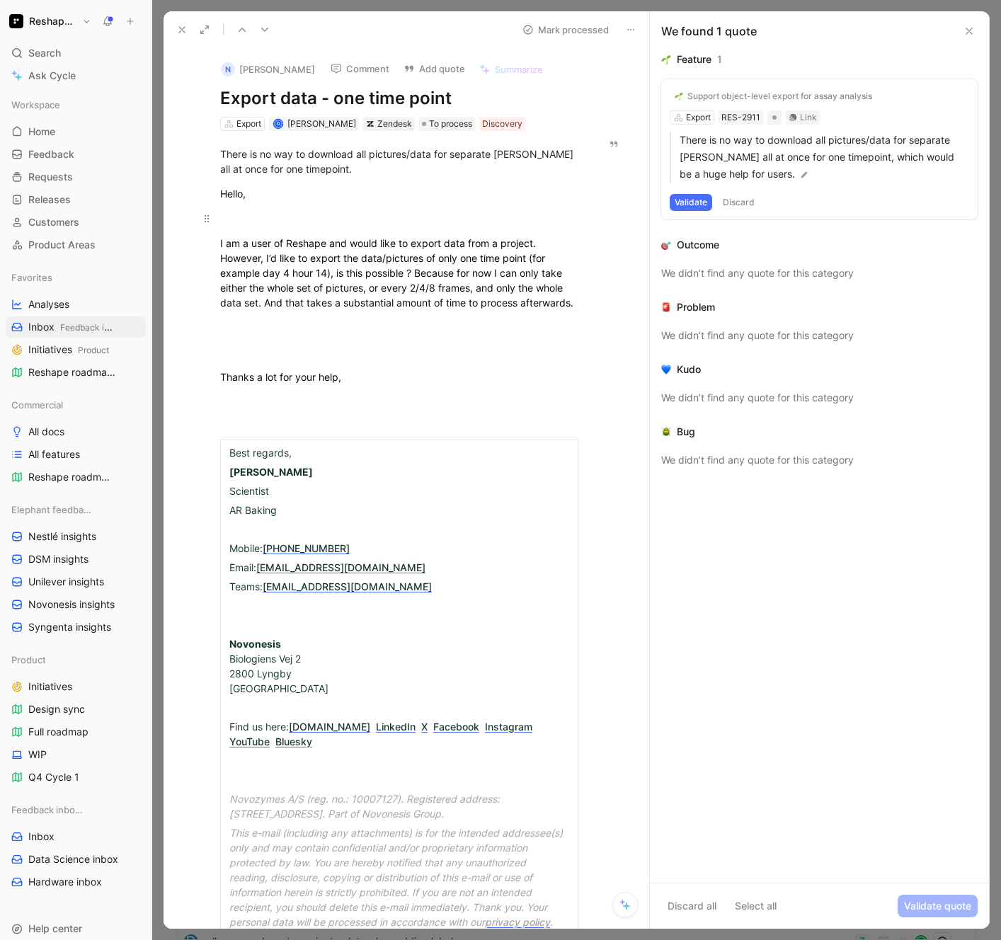
click at [511, 229] on p at bounding box center [399, 218] width 412 height 23
click at [740, 204] on button "Discard" at bounding box center [739, 202] width 42 height 17
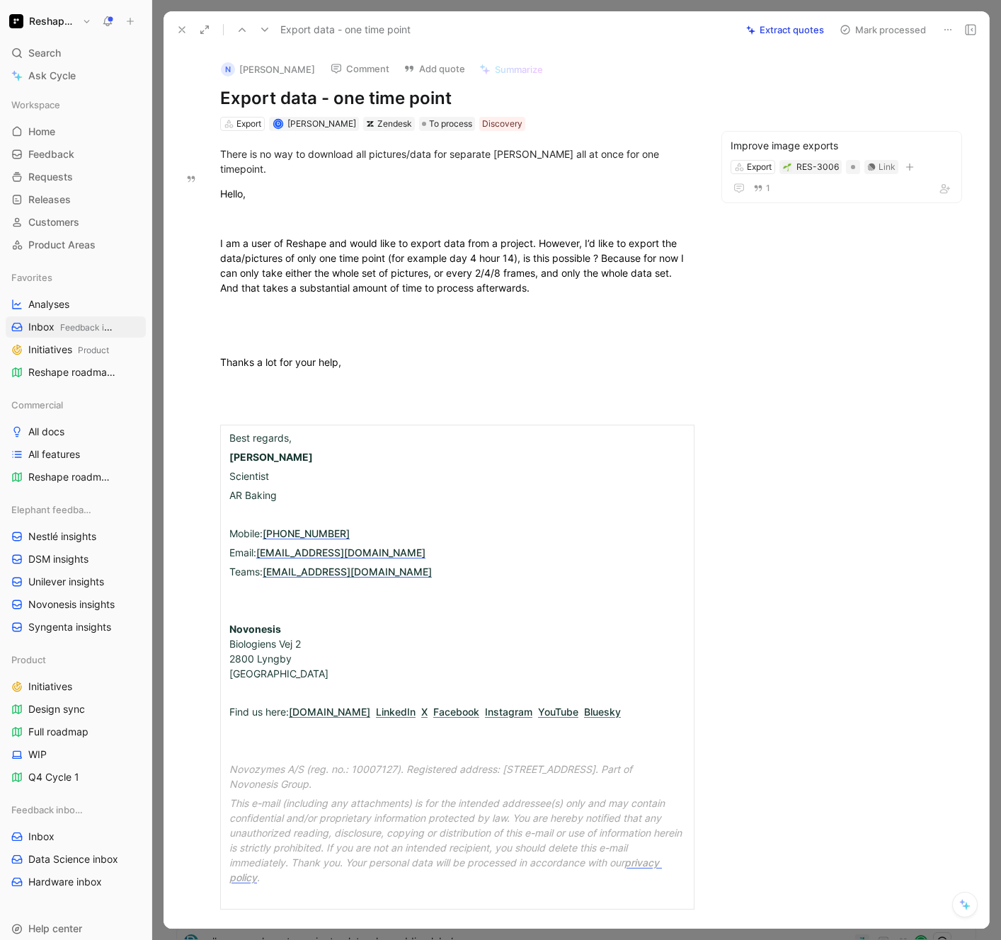
click at [876, 21] on button "Mark processed" at bounding box center [882, 30] width 99 height 20
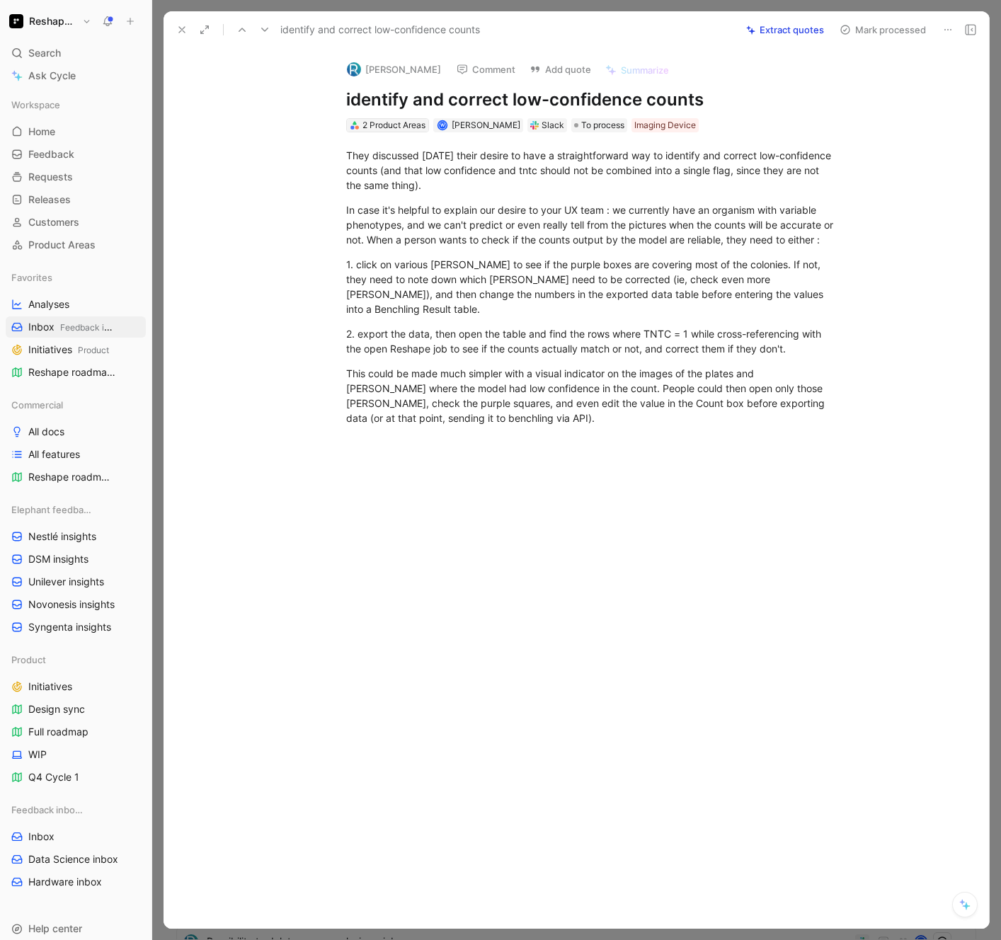
click at [393, 125] on div "2 Product Areas" at bounding box center [393, 125] width 63 height 14
click at [177, 29] on icon at bounding box center [181, 29] width 11 height 11
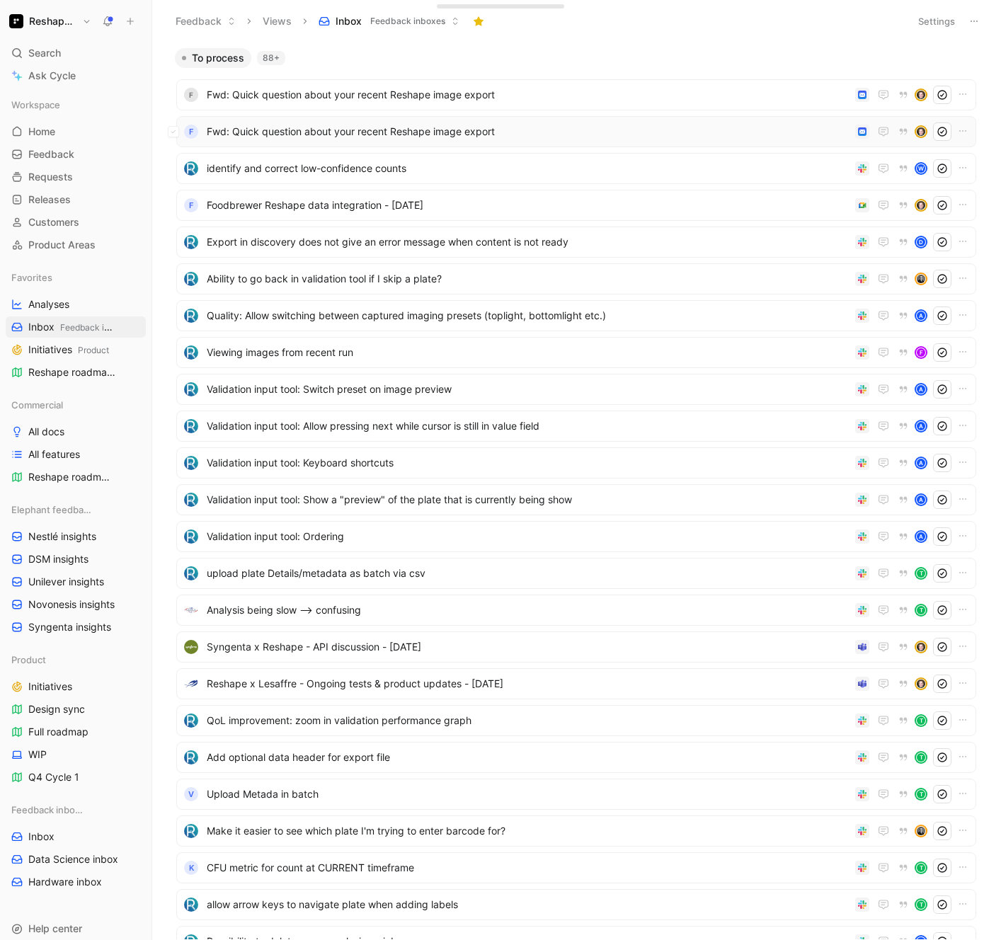
click at [476, 130] on span "Fwd: Quick question about your recent Reshape image export" at bounding box center [528, 131] width 643 height 17
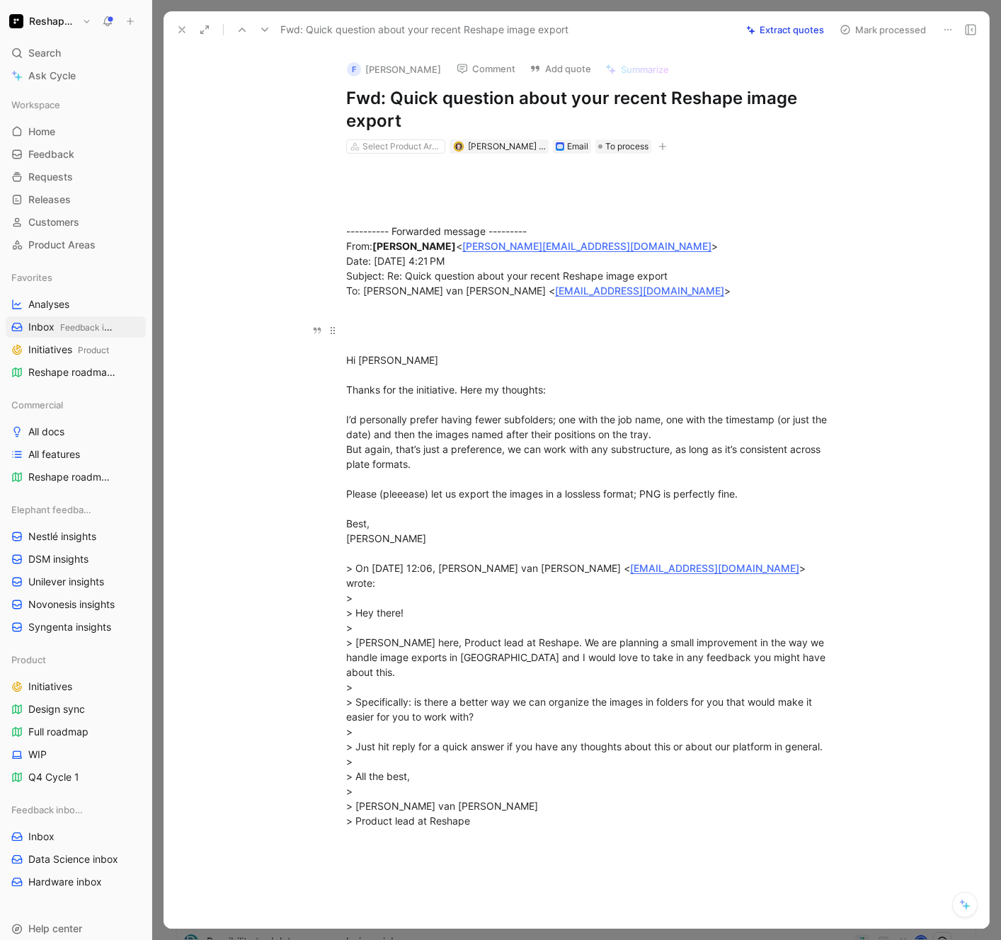
click at [435, 490] on div "Hi [PERSON_NAME] Thanks for the initiative. Here my thoughts: I’d personally pr…" at bounding box center [591, 590] width 490 height 535
click at [450, 498] on div "Hi [PERSON_NAME] Thanks for the initiative. Here my thoughts: I’d personally pr…" at bounding box center [591, 590] width 490 height 535
drag, startPoint x: 747, startPoint y: 493, endPoint x: 302, endPoint y: 497, distance: 445.3
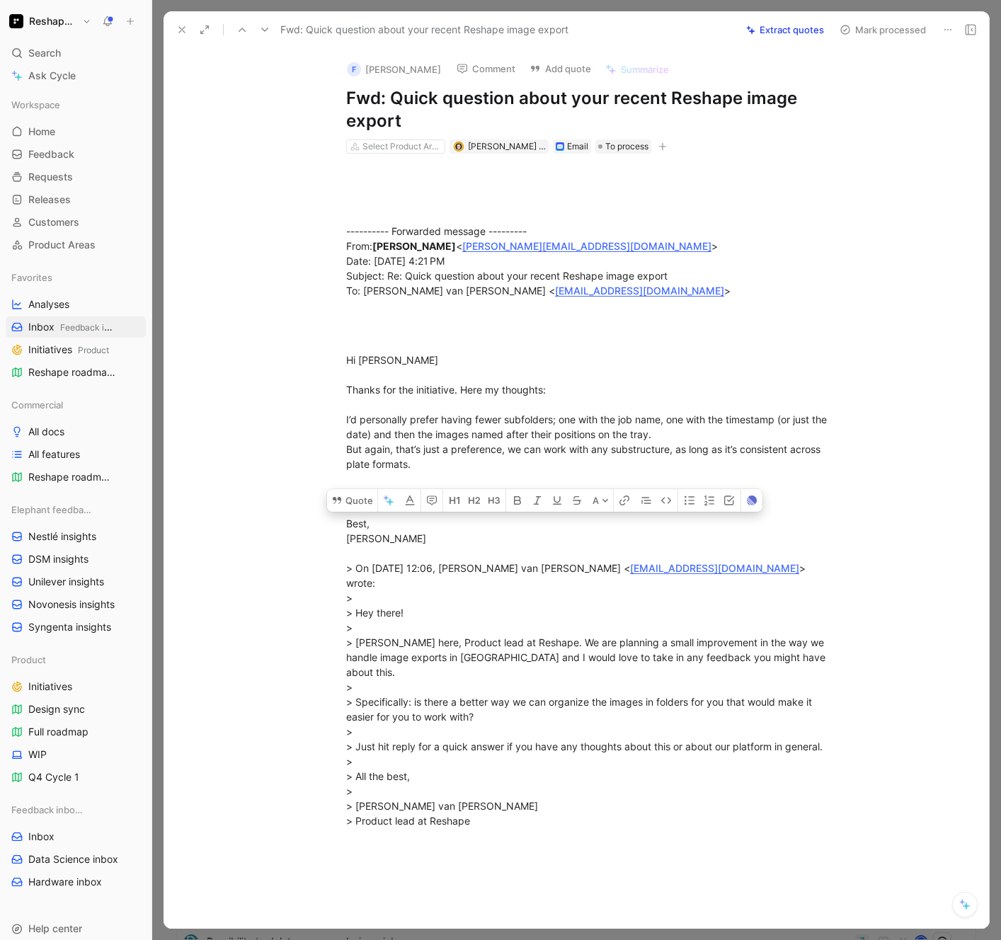
click at [302, 497] on div "---------- Forwarded message --------- From: [PERSON_NAME] < [PERSON_NAME][EMAI…" at bounding box center [591, 514] width 796 height 720
click at [360, 489] on button "Quote" at bounding box center [352, 500] width 50 height 23
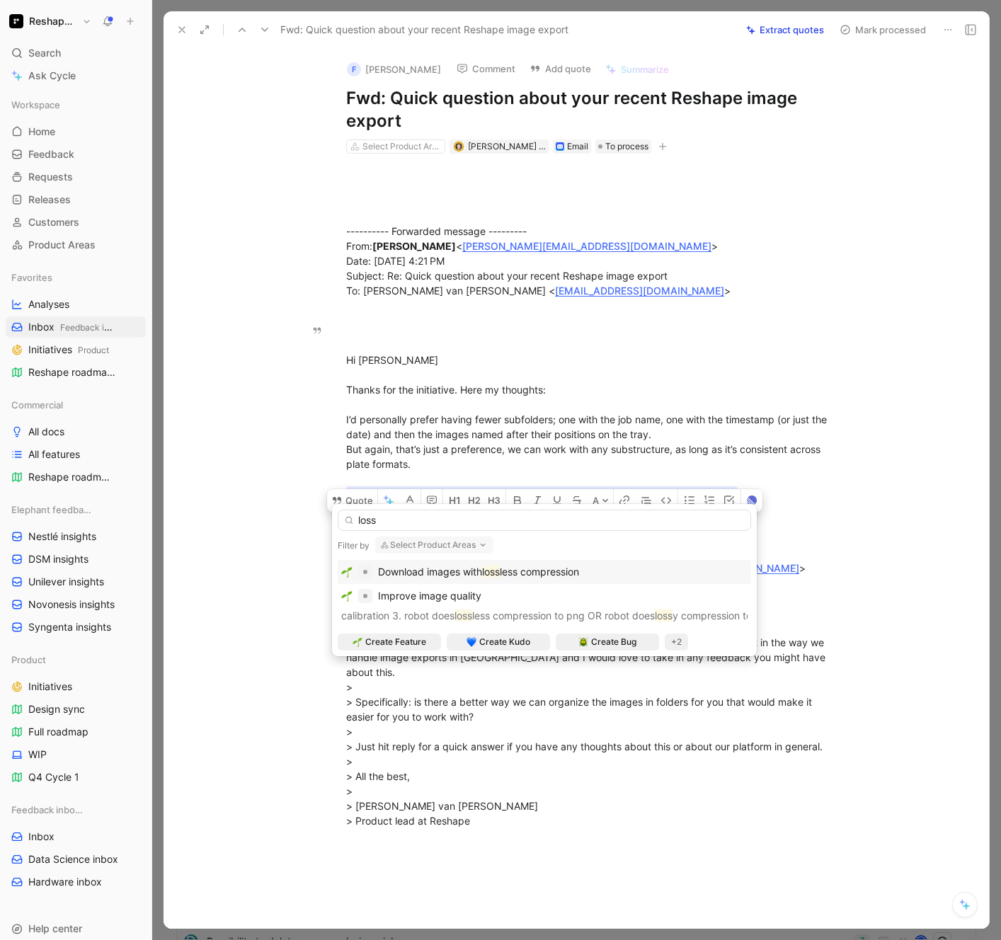
type input "loss"
click at [513, 575] on span "less compression" at bounding box center [539, 572] width 79 height 12
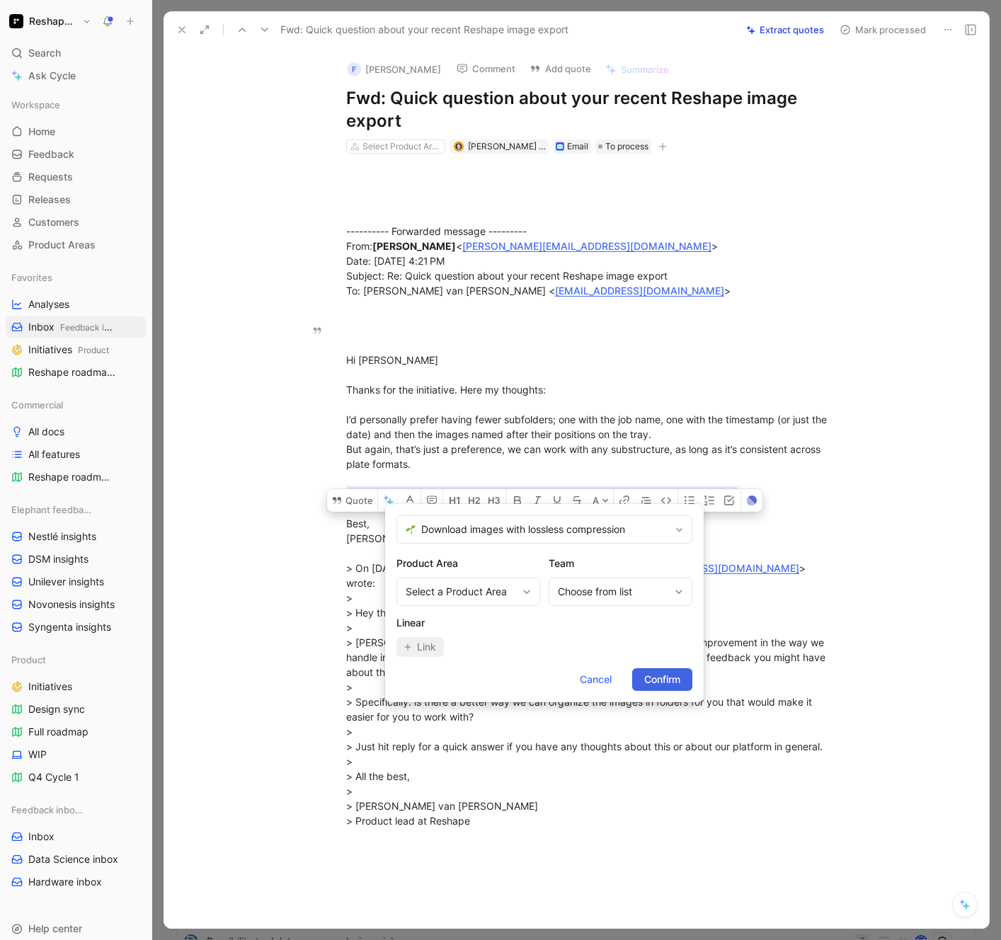
click at [670, 677] on span "Confirm" at bounding box center [662, 679] width 36 height 17
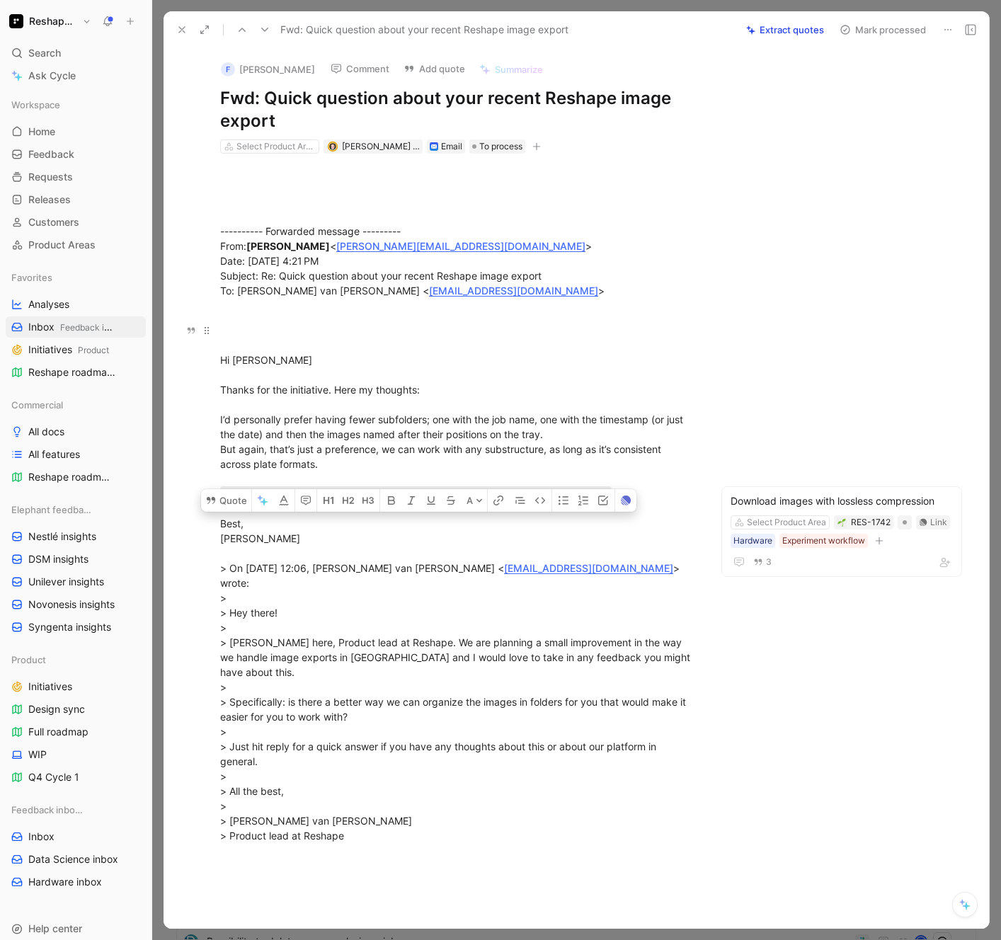
click at [549, 437] on div "Hi [PERSON_NAME] Thanks for the initiative. Here my thoughts: I’d personally pr…" at bounding box center [457, 598] width 474 height 550
click at [330, 454] on div "Hi [PERSON_NAME] Thanks for the initiative. Here my thoughts: I’d personally pr…" at bounding box center [457, 598] width 474 height 550
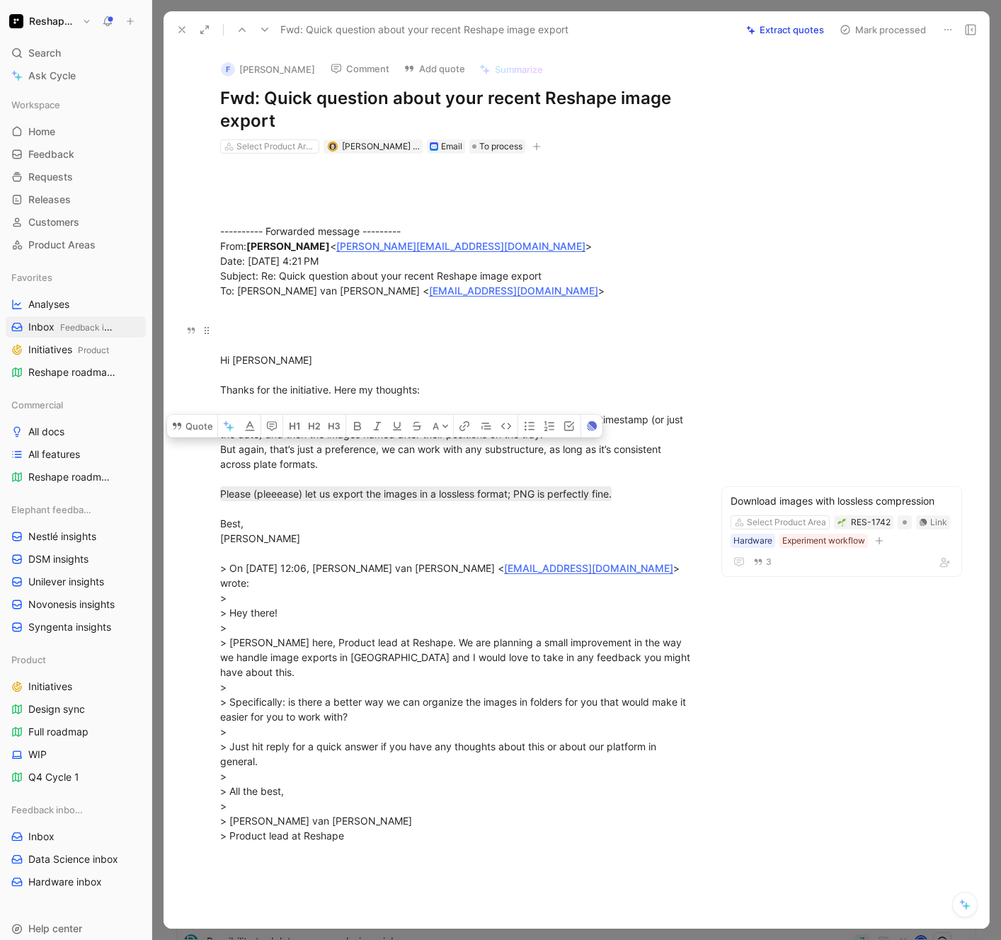
drag, startPoint x: 331, startPoint y: 467, endPoint x: 221, endPoint y: 418, distance: 121.0
click at [221, 418] on div "Hi [PERSON_NAME] Thanks for the initiative. Here my thoughts: I’d personally pr…" at bounding box center [457, 598] width 474 height 550
click at [200, 415] on button "Quote" at bounding box center [192, 426] width 50 height 23
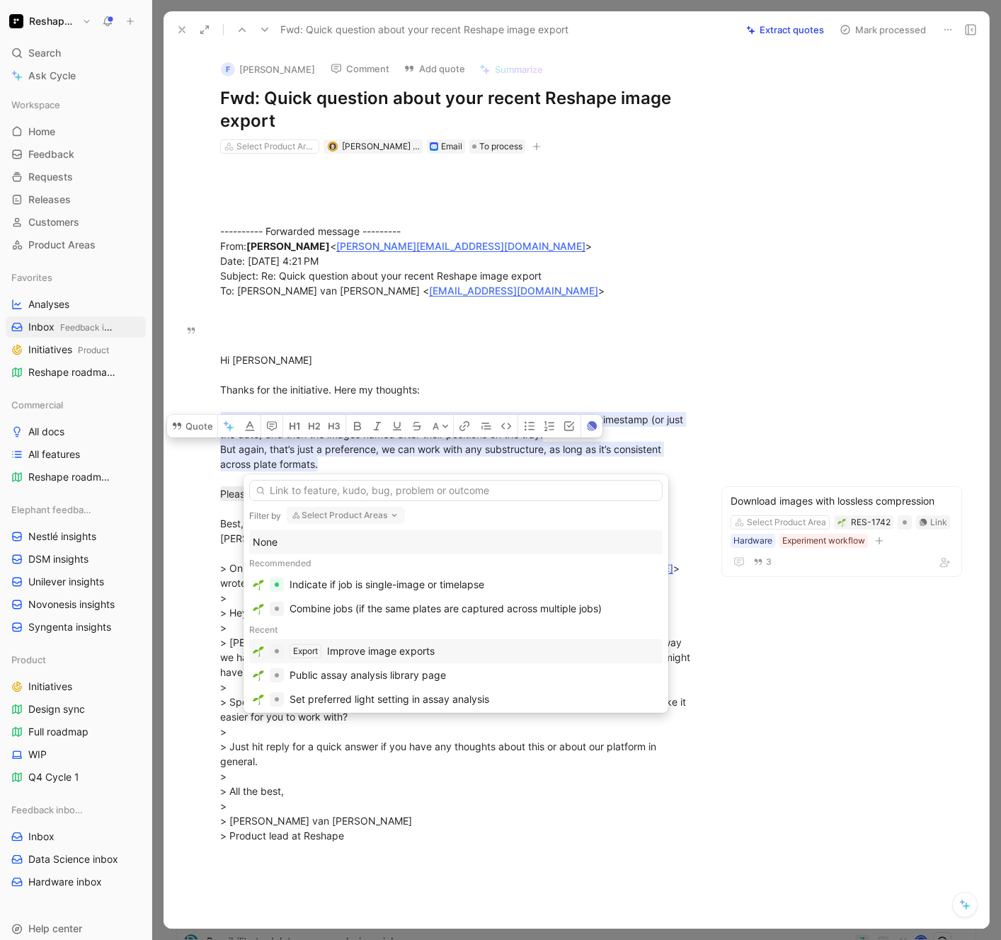
click at [419, 646] on div "Improve image exports" at bounding box center [381, 651] width 108 height 17
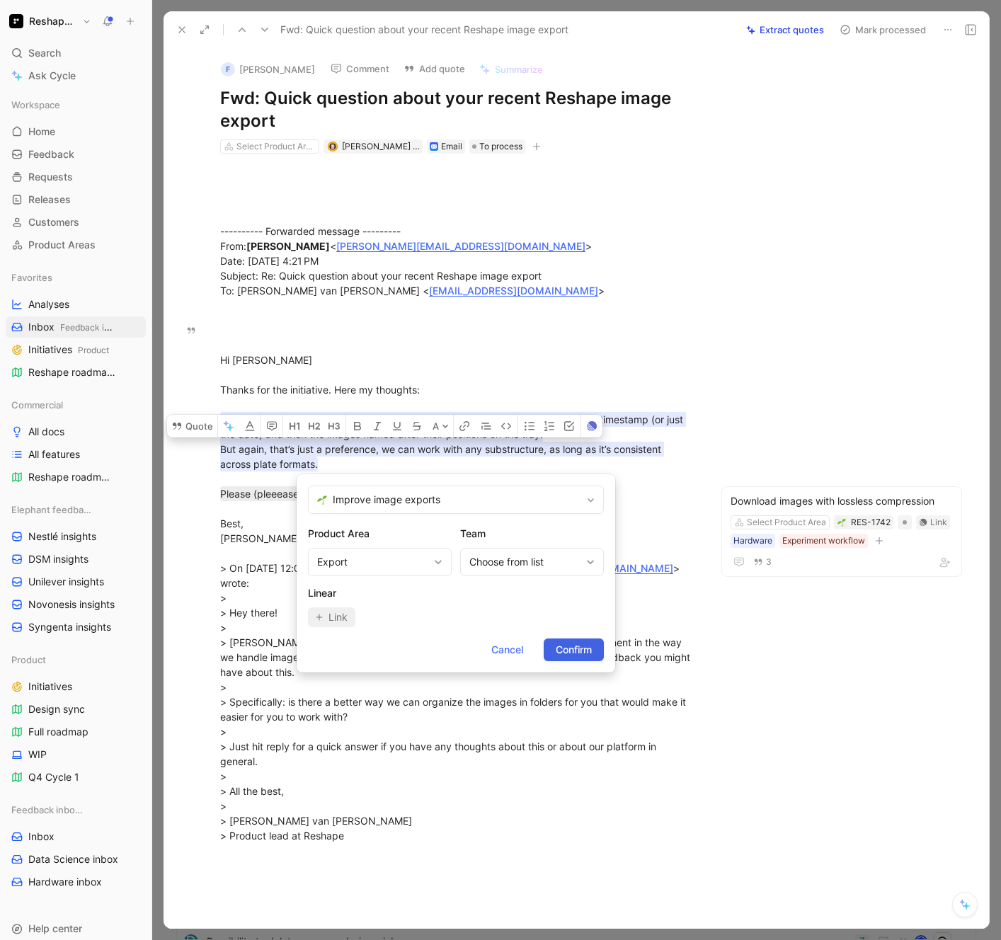
click at [590, 656] on span "Confirm" at bounding box center [574, 649] width 36 height 17
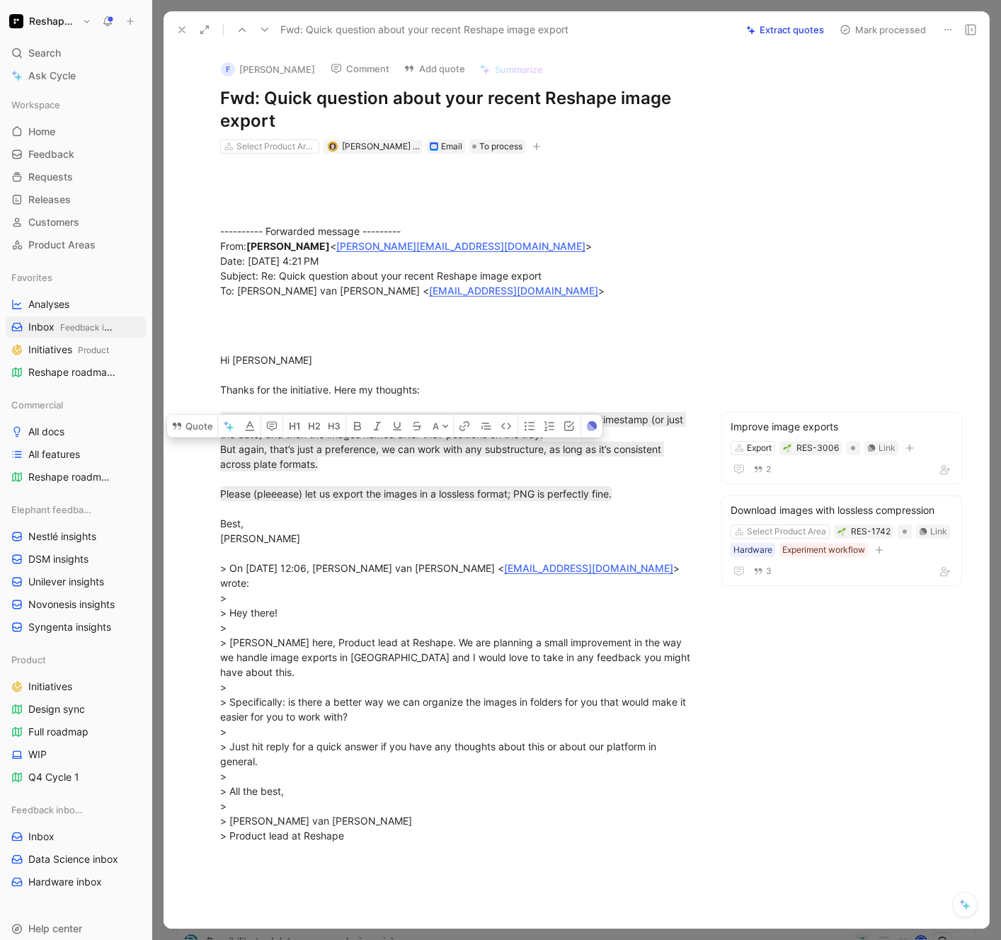
click at [183, 29] on icon at bounding box center [181, 29] width 11 height 11
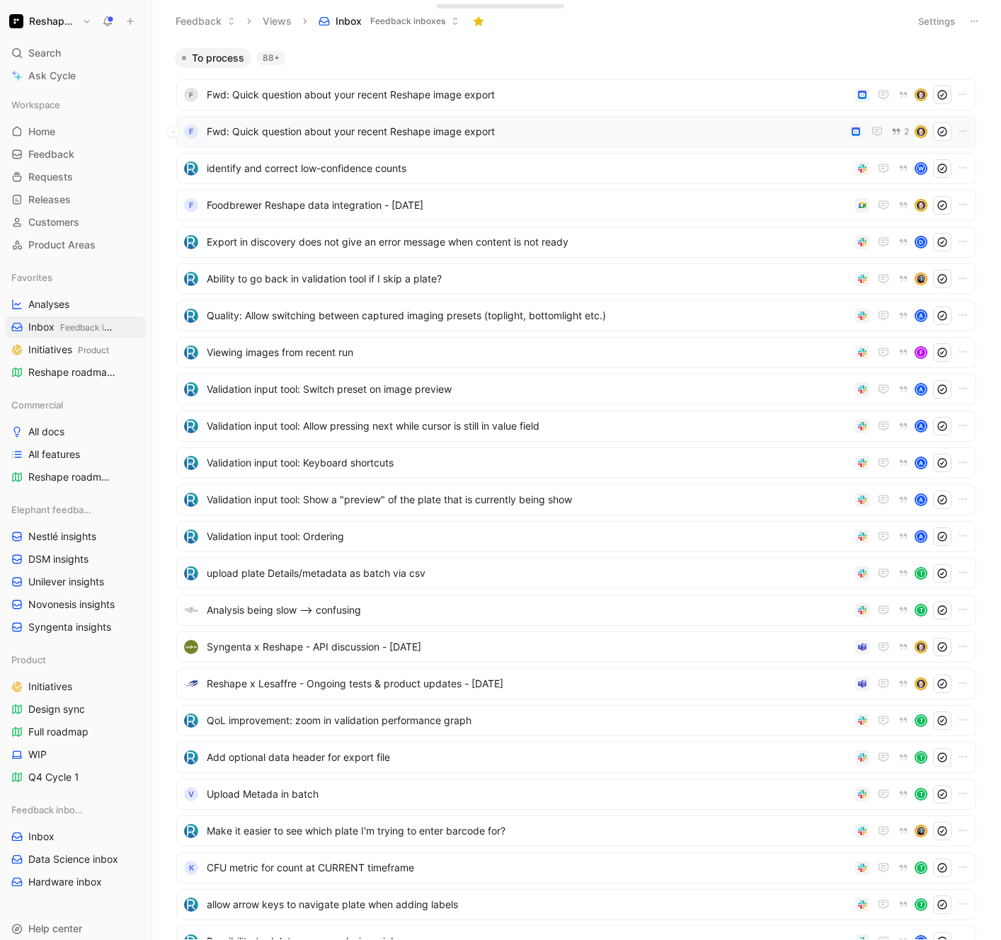
click at [408, 125] on span "Fwd: Quick question about your recent Reshape image export" at bounding box center [525, 131] width 636 height 17
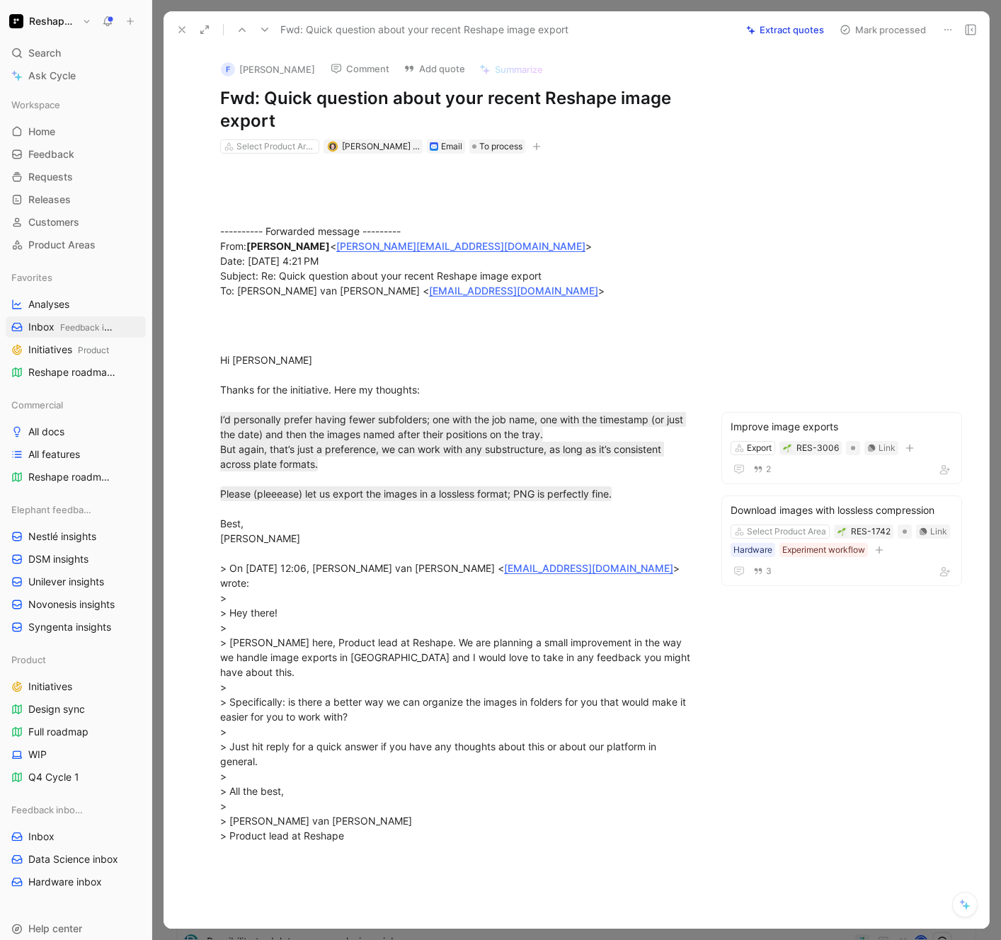
click at [879, 30] on button "Mark processed" at bounding box center [882, 30] width 99 height 20
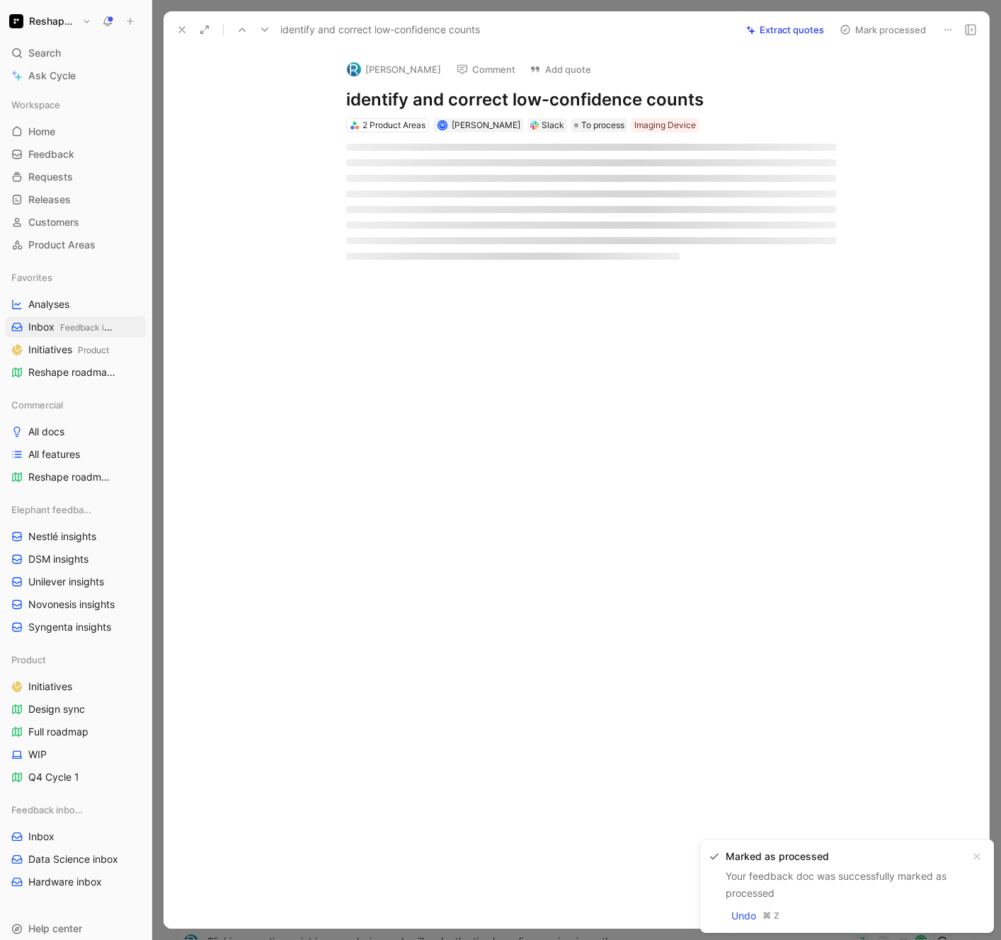
click at [183, 28] on use at bounding box center [182, 30] width 6 height 6
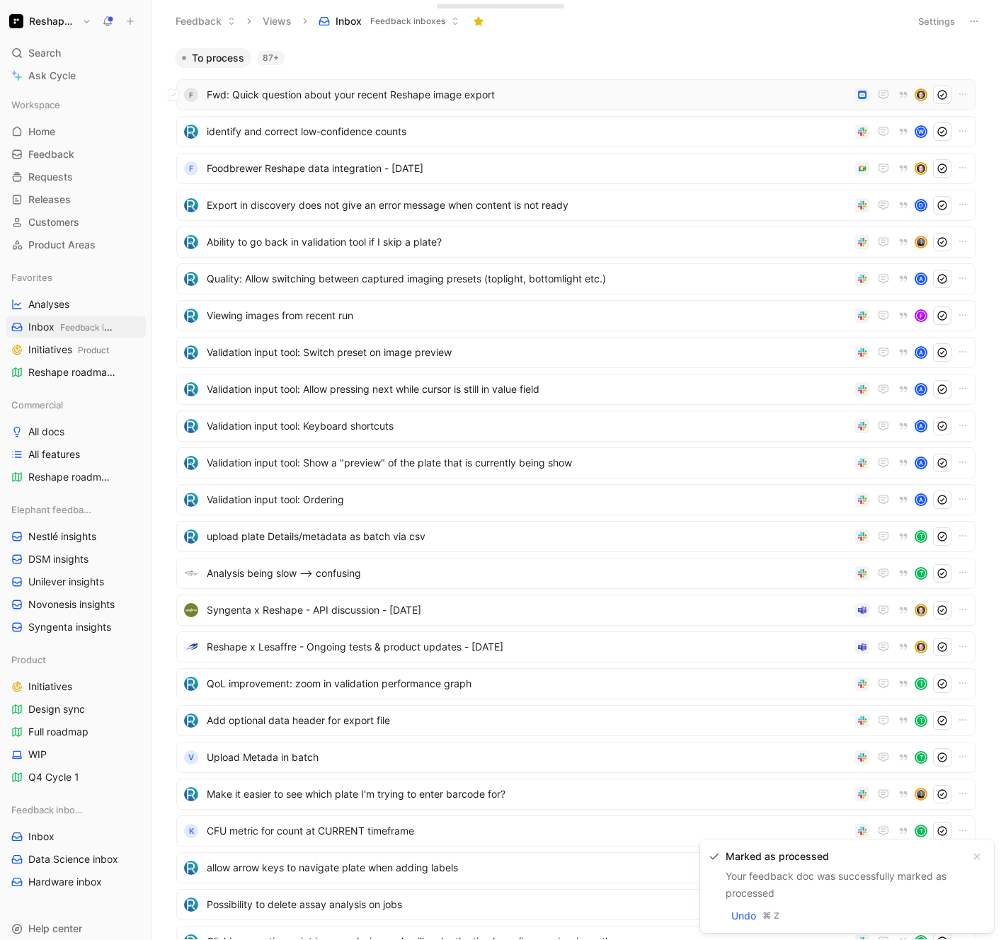
click at [311, 100] on span "Fwd: Quick question about your recent Reshape image export" at bounding box center [528, 94] width 643 height 17
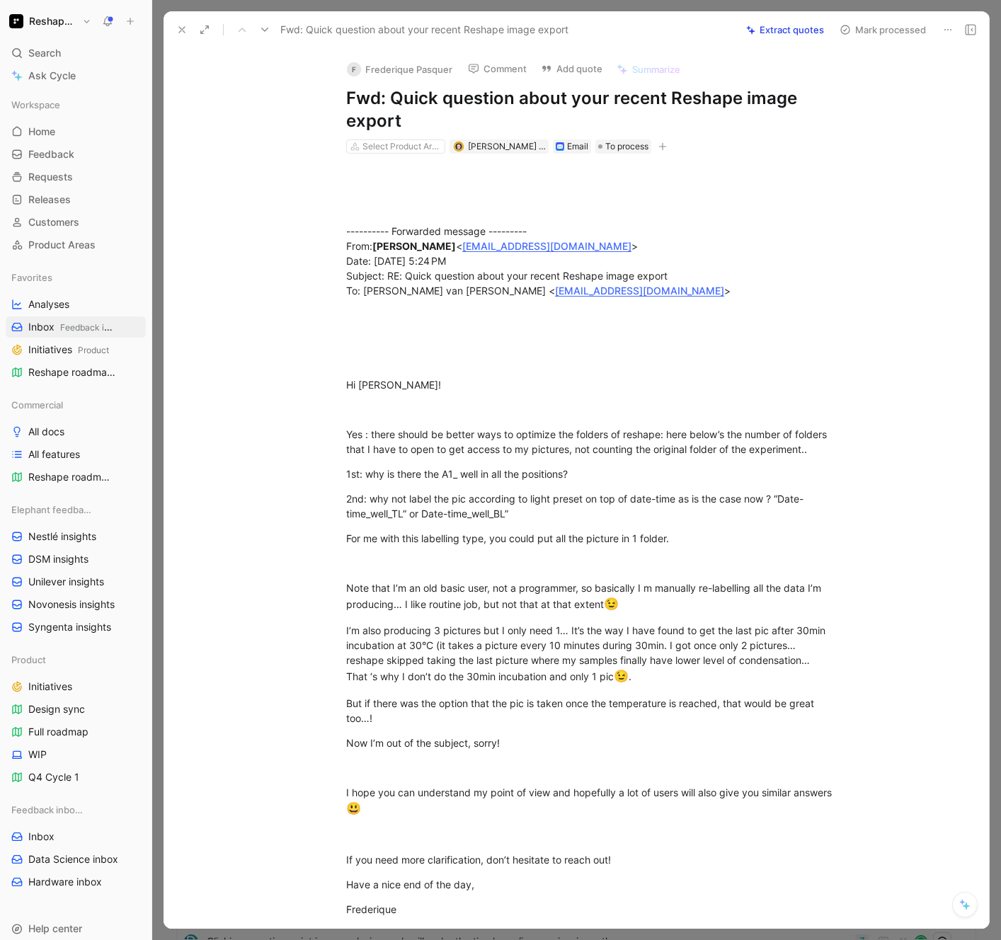
click at [563, 72] on button "Add quote" at bounding box center [571, 69] width 74 height 20
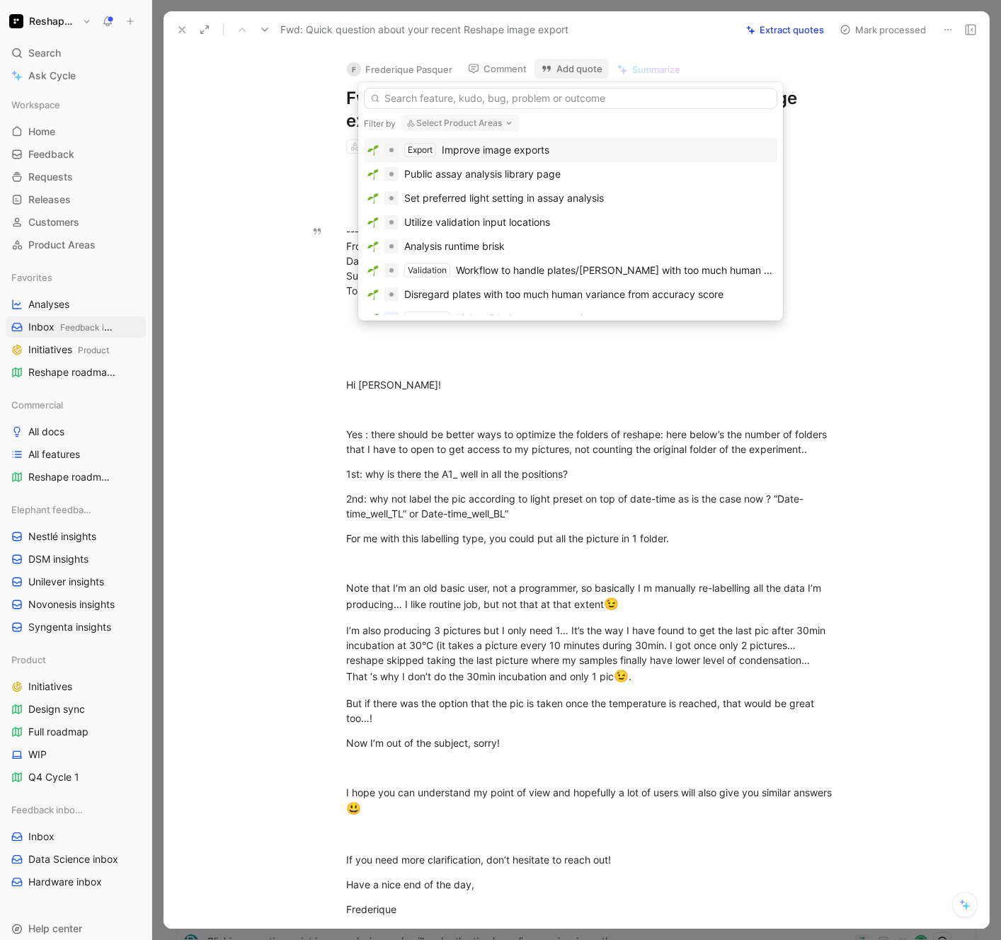
click at [507, 151] on div "Improve image exports" at bounding box center [496, 150] width 108 height 17
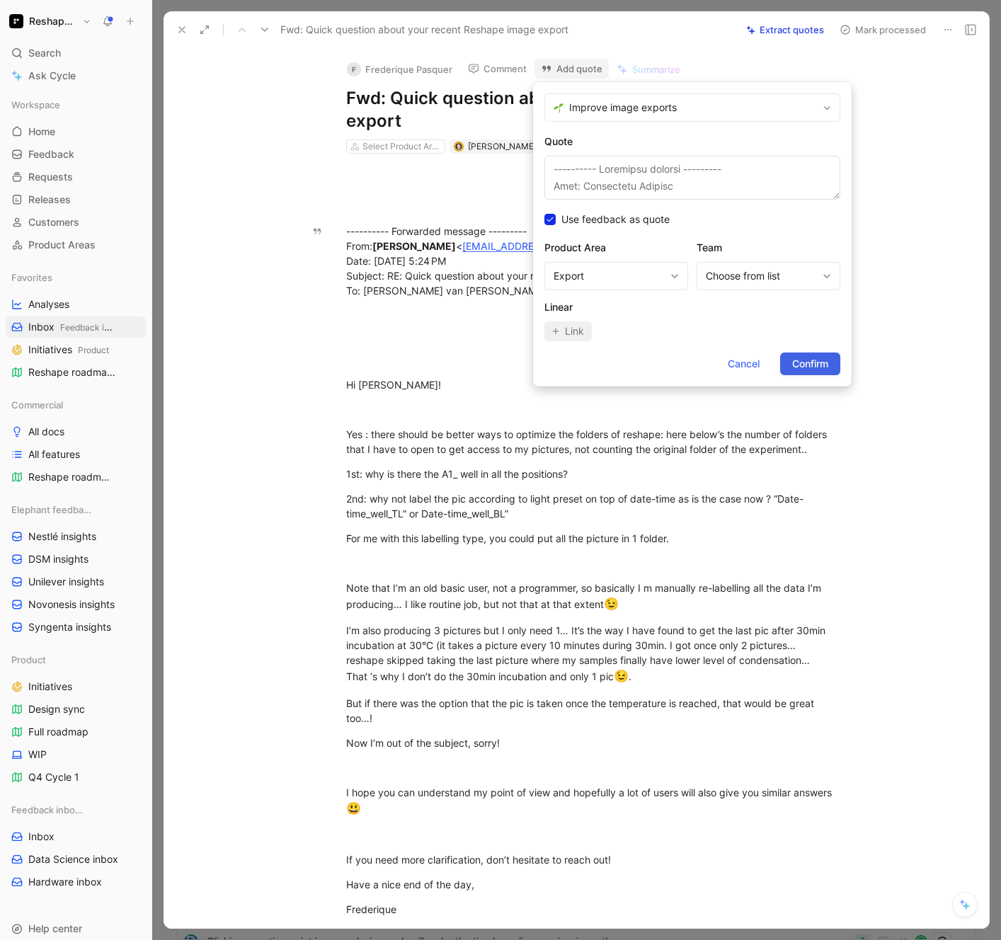
click at [813, 365] on span "Confirm" at bounding box center [810, 363] width 36 height 17
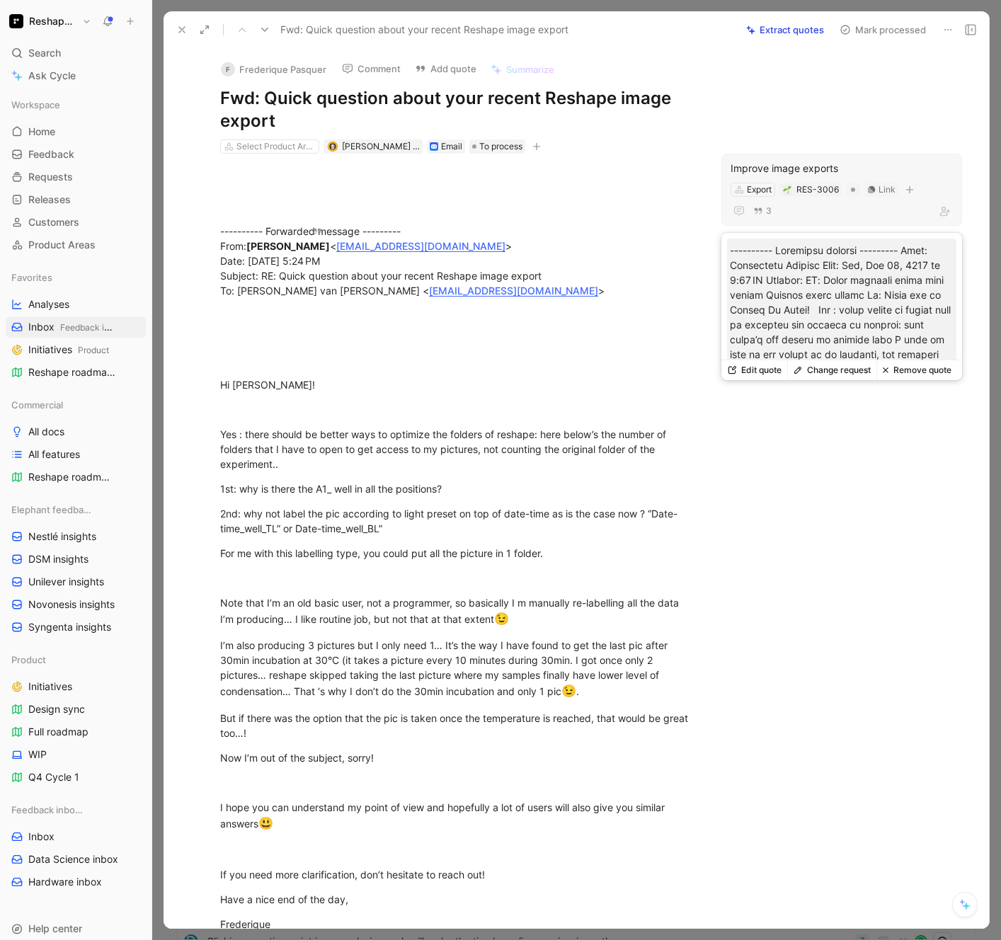
click at [800, 170] on div "Improve image exports" at bounding box center [842, 168] width 222 height 17
